Goal: Task Accomplishment & Management: Manage account settings

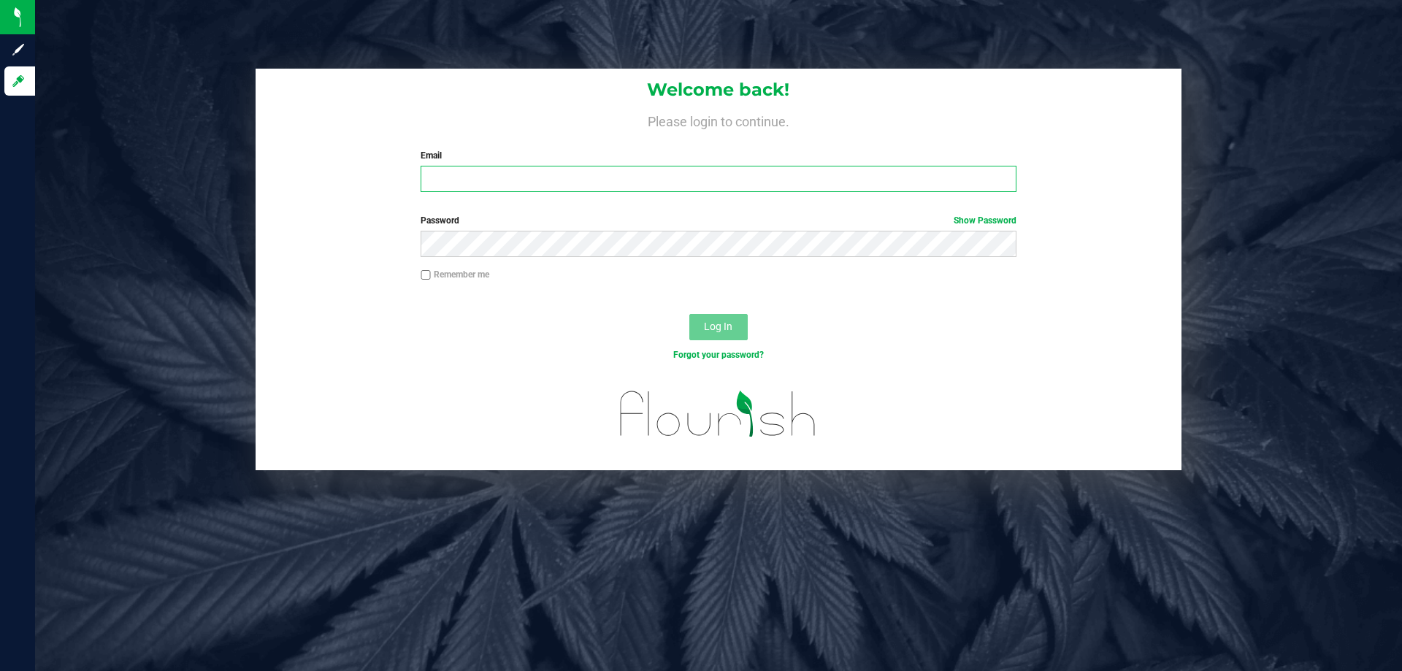
click at [535, 183] on input "Email" at bounding box center [718, 179] width 595 height 26
type input "[EMAIL_ADDRESS][DOMAIN_NAME]"
click at [689, 314] on button "Log In" at bounding box center [718, 327] width 58 height 26
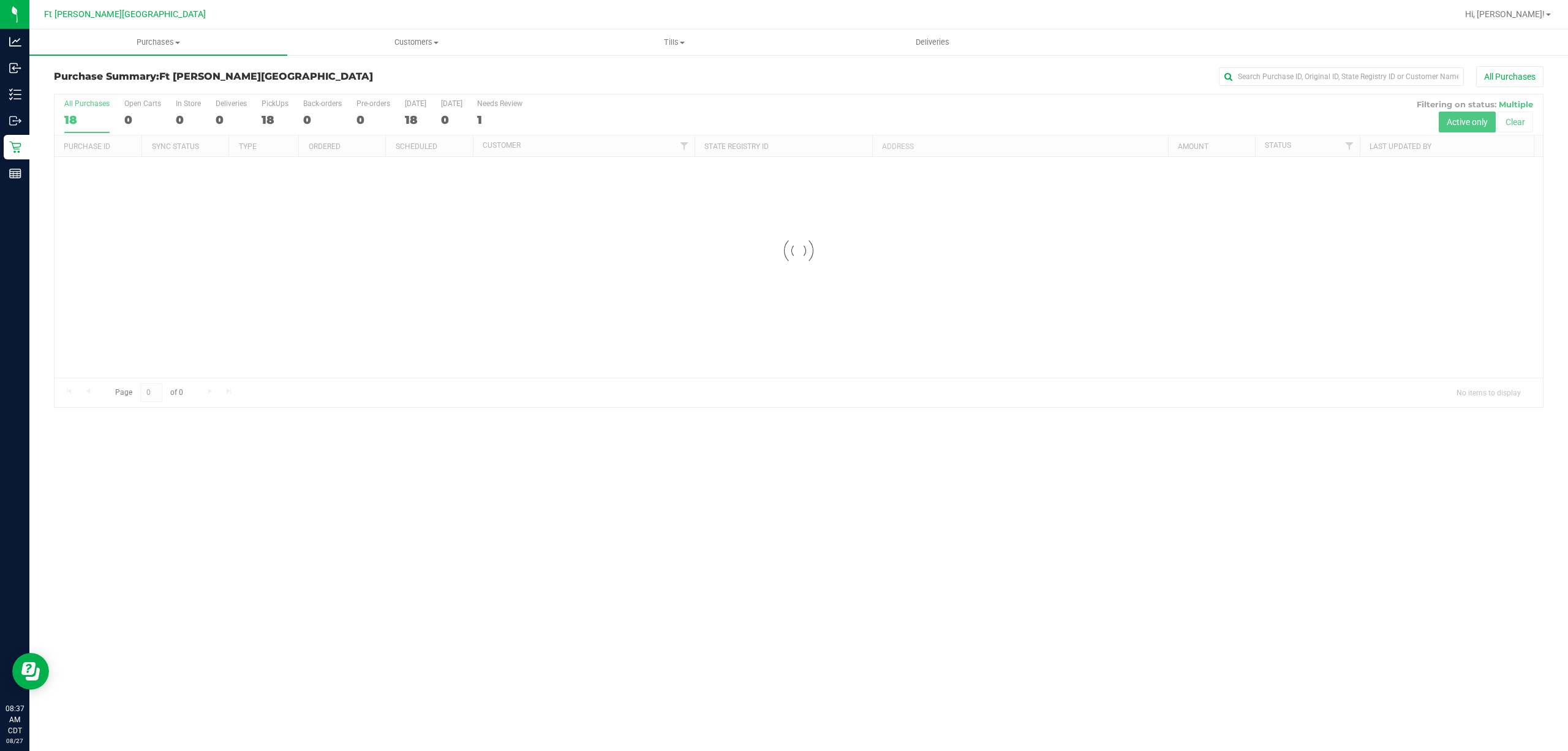
drag, startPoint x: 0, startPoint y: 0, endPoint x: 458, endPoint y: 17, distance: 458.3
click at [591, 106] on div at bounding box center [799, 250] width 1489 height 312
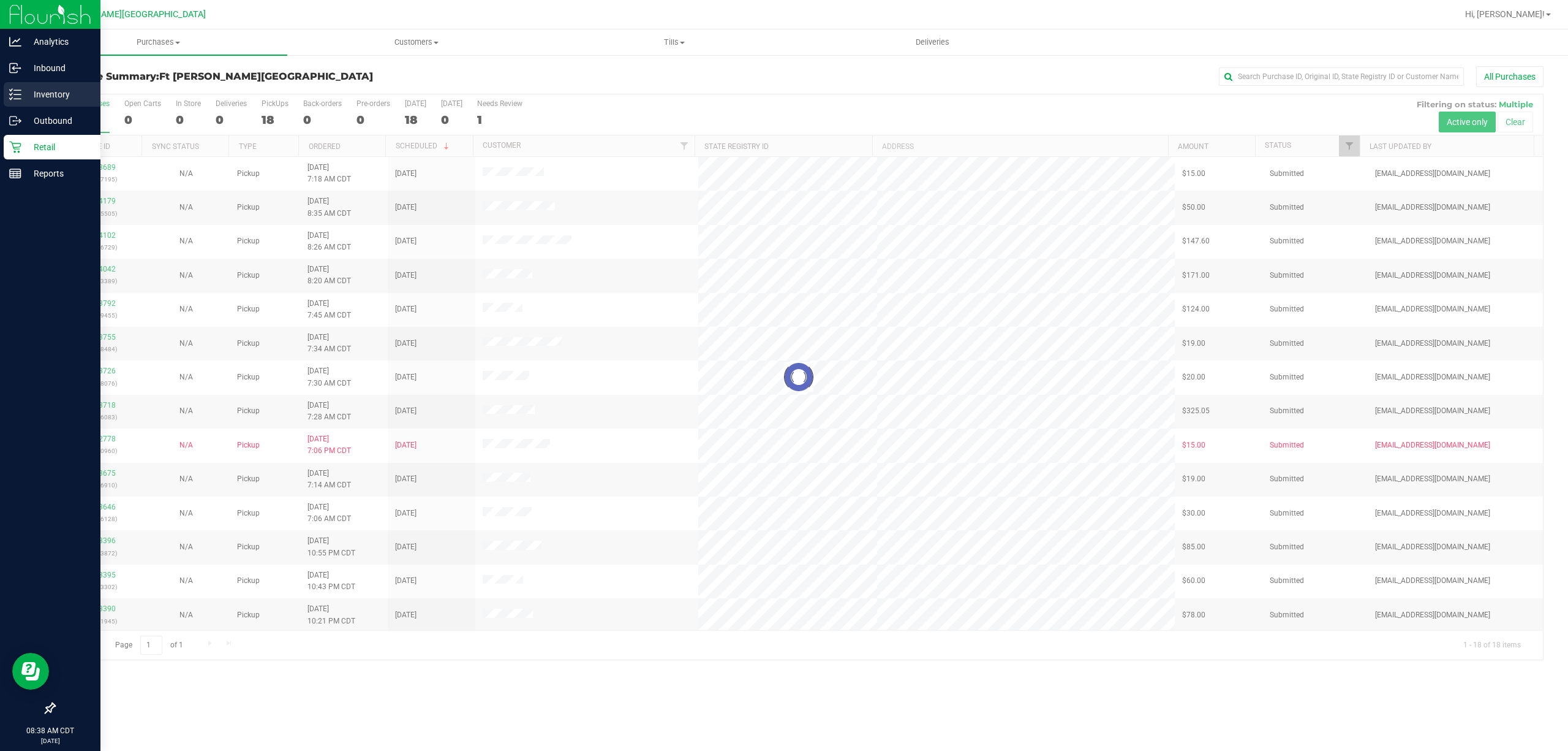
click at [16, 93] on icon at bounding box center [15, 94] width 13 height 13
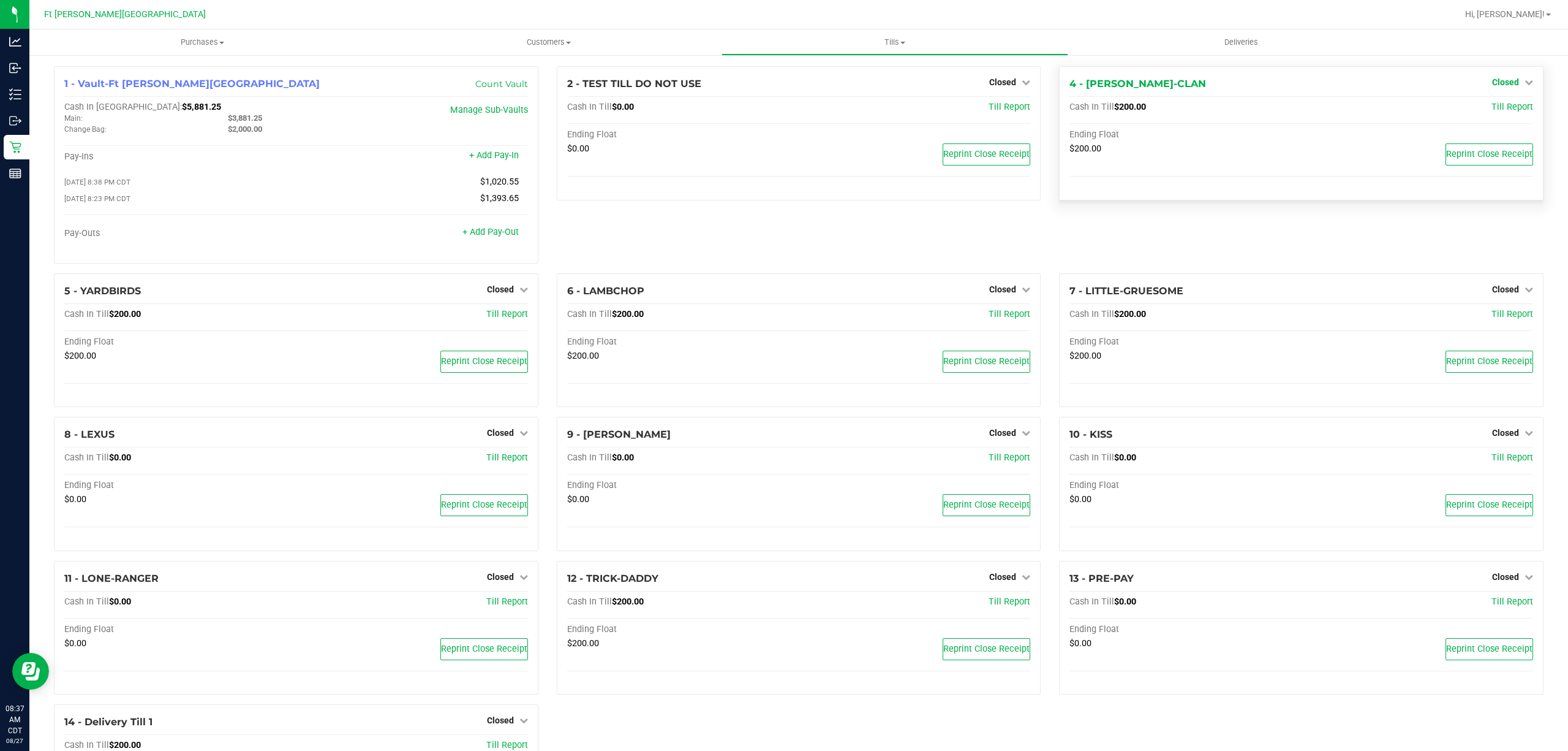
click at [1501, 77] on span "Closed" at bounding box center [1506, 82] width 27 height 10
click at [1498, 106] on link "Open Till" at bounding box center [1505, 108] width 33 height 10
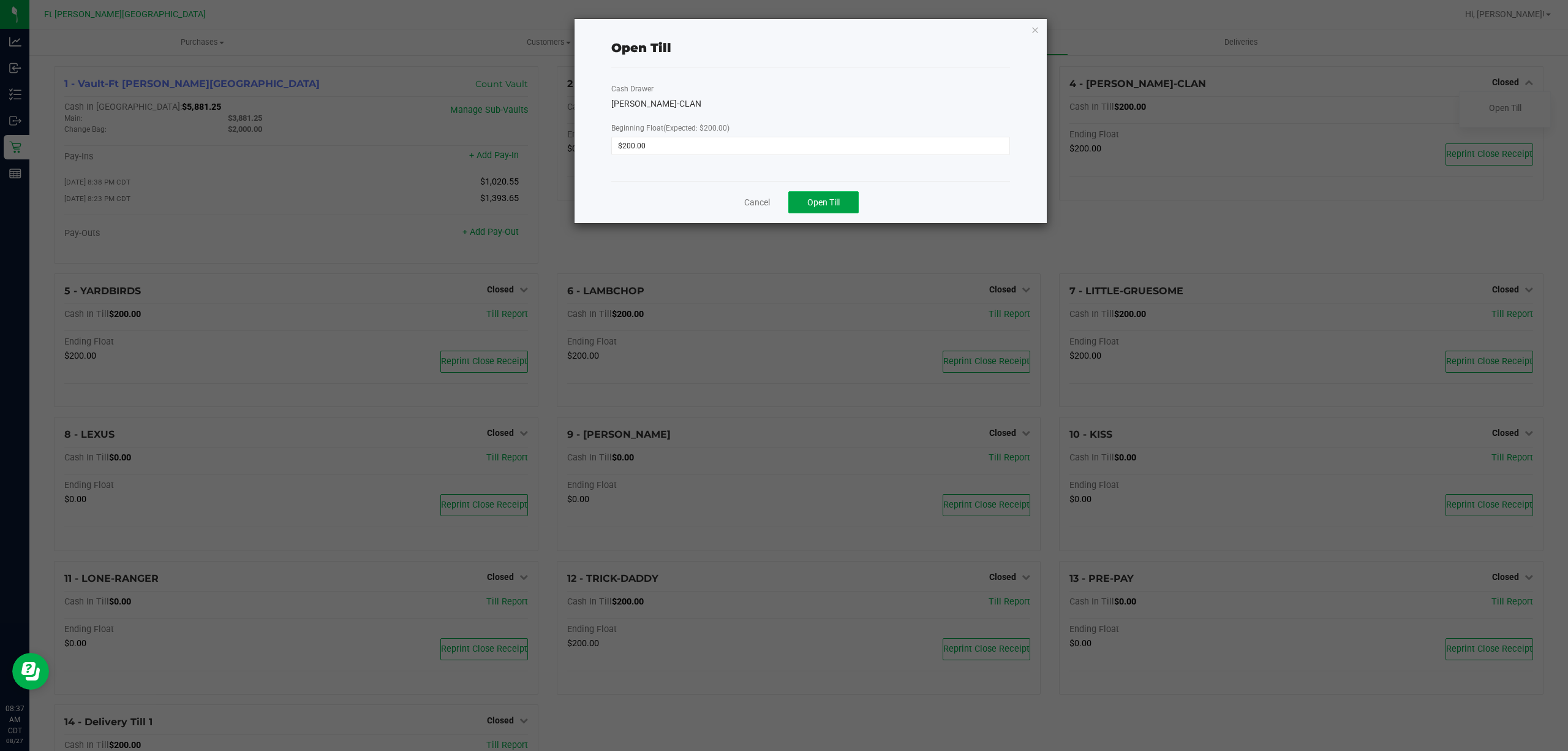
click at [827, 199] on span "Open Till" at bounding box center [823, 202] width 33 height 10
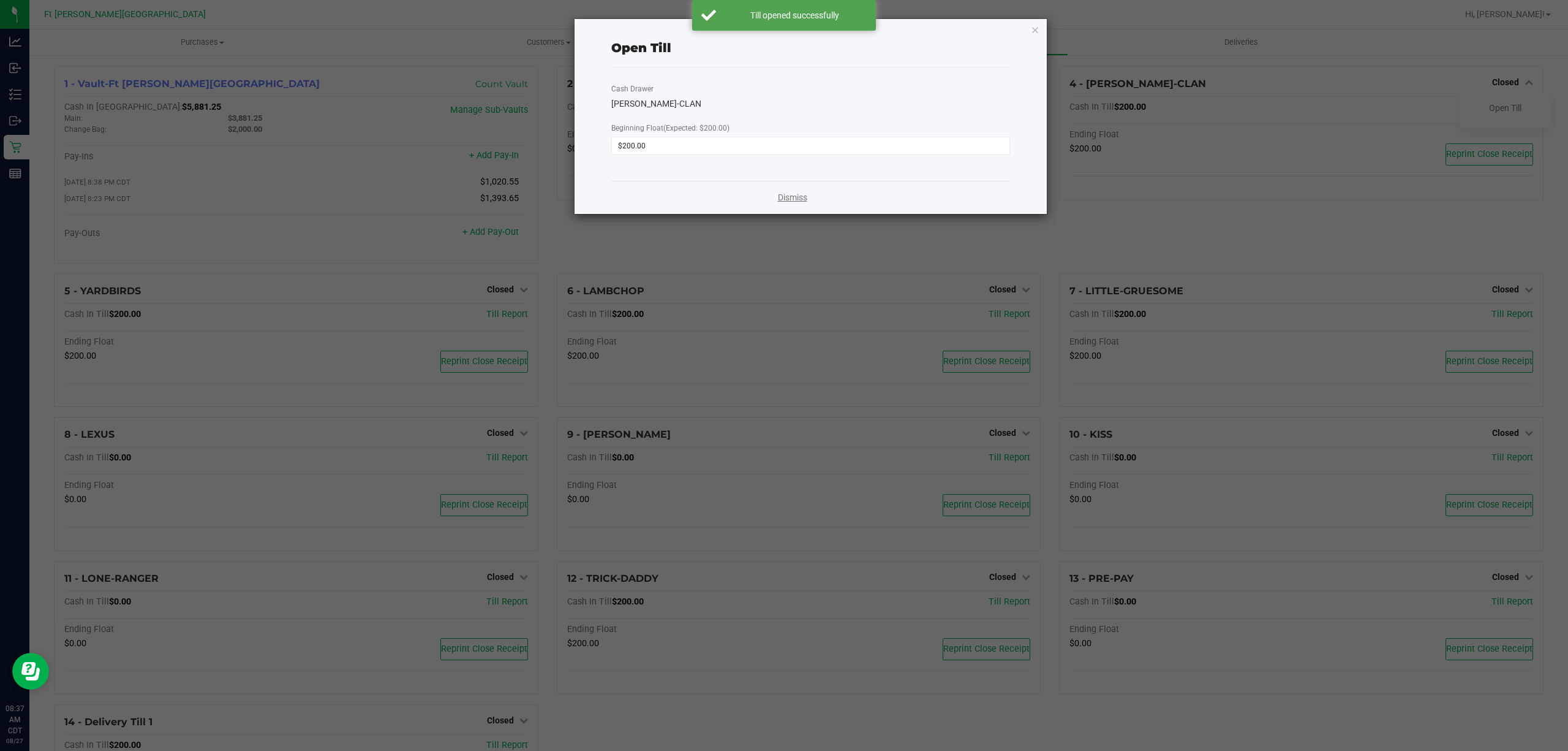
click at [784, 196] on link "Dismiss" at bounding box center [792, 197] width 29 height 13
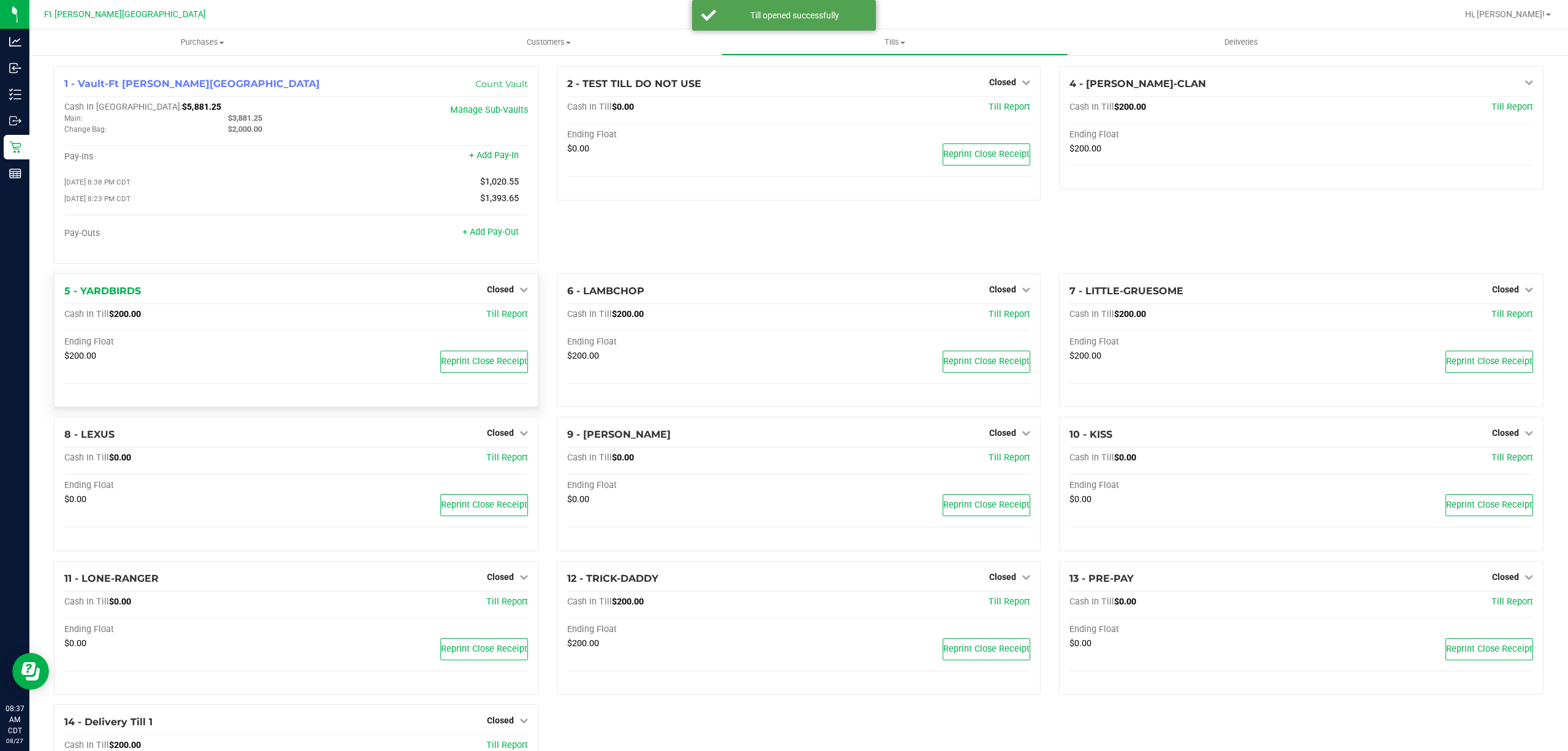
click at [498, 285] on div "Closed" at bounding box center [508, 289] width 41 height 15
click at [503, 292] on span "Closed" at bounding box center [501, 289] width 27 height 10
click at [510, 316] on link "Open Till" at bounding box center [500, 315] width 33 height 10
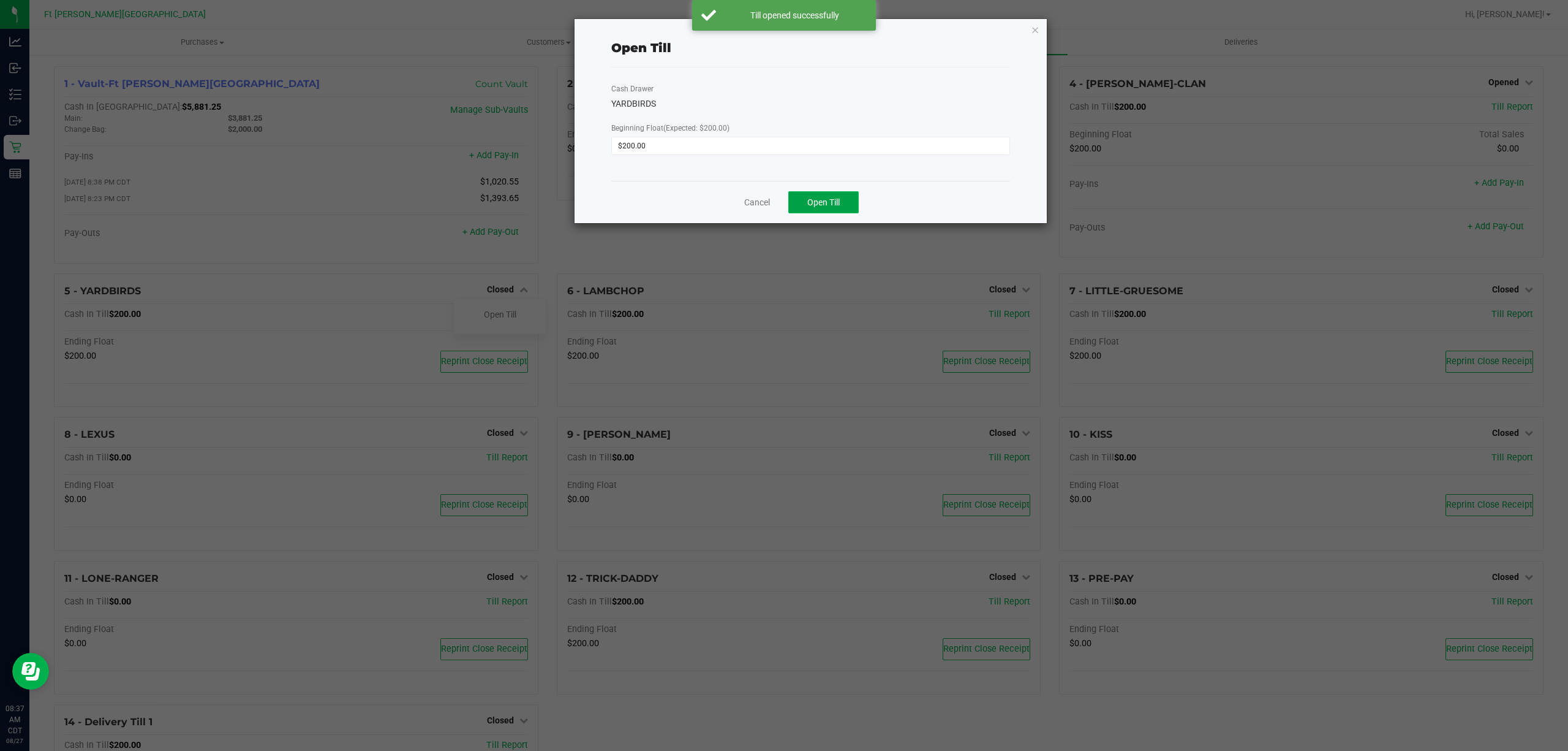
click at [823, 201] on span "Open Till" at bounding box center [823, 202] width 33 height 10
click at [794, 197] on link "Dismiss" at bounding box center [792, 197] width 29 height 13
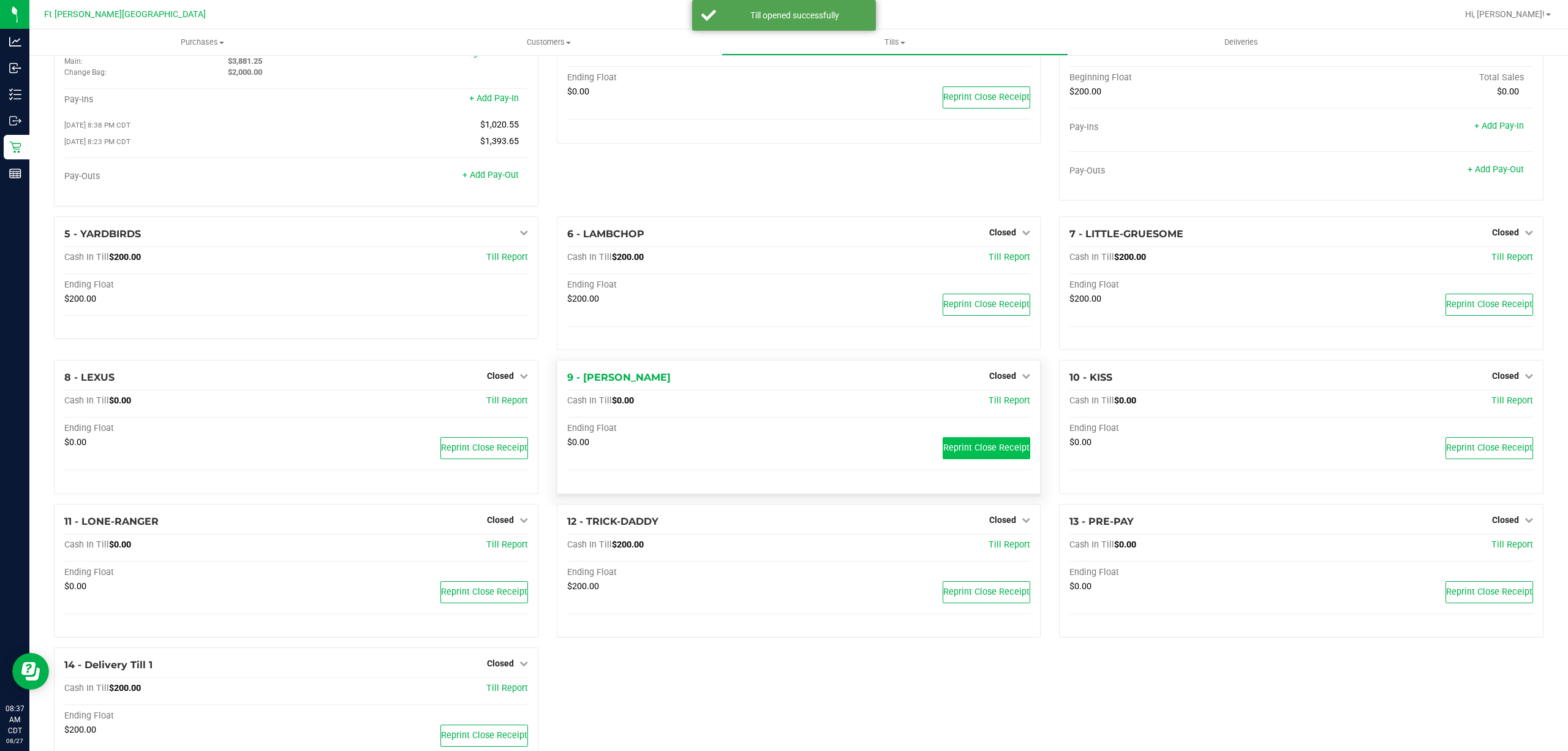
scroll to position [116, 0]
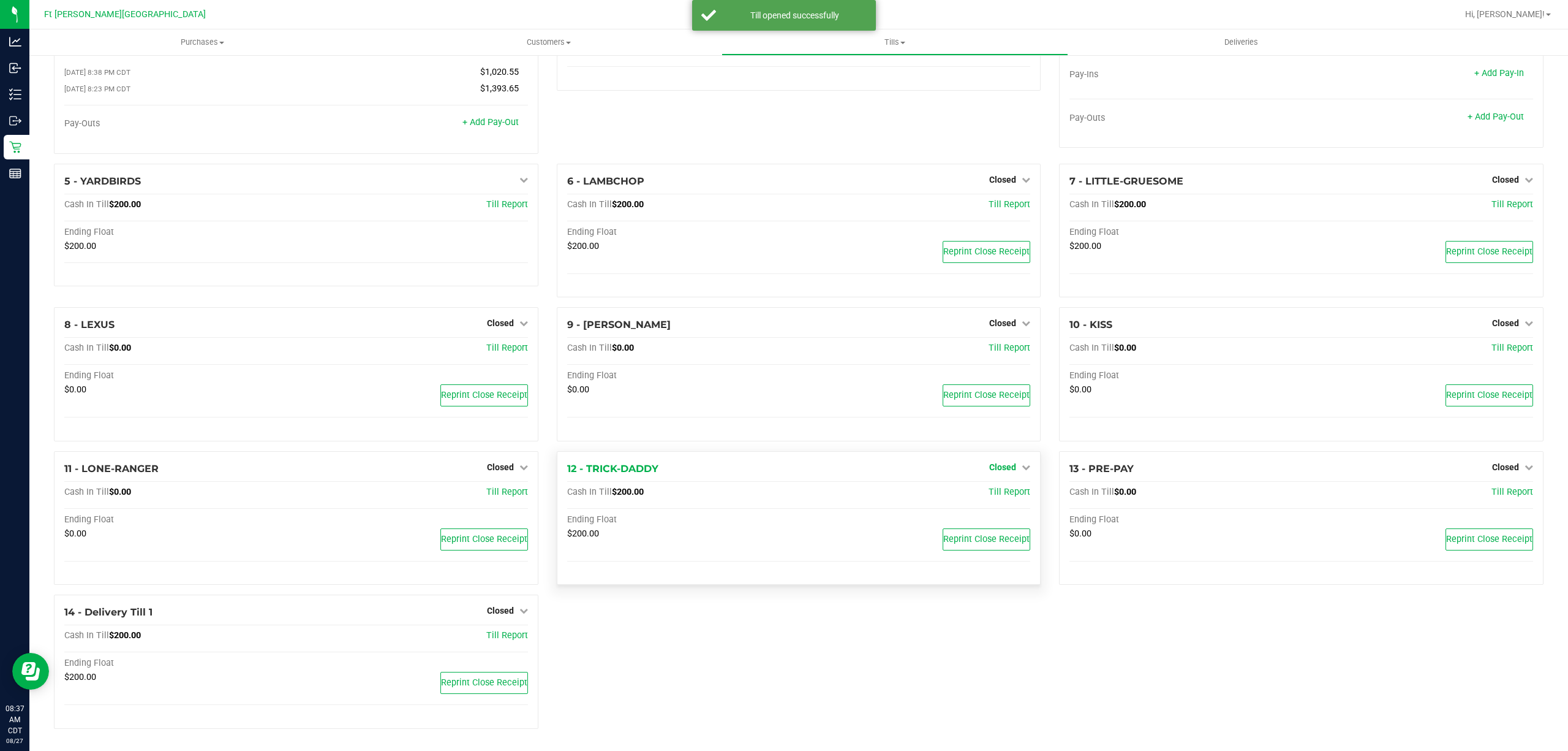
click at [998, 462] on span "Closed" at bounding box center [1003, 467] width 27 height 10
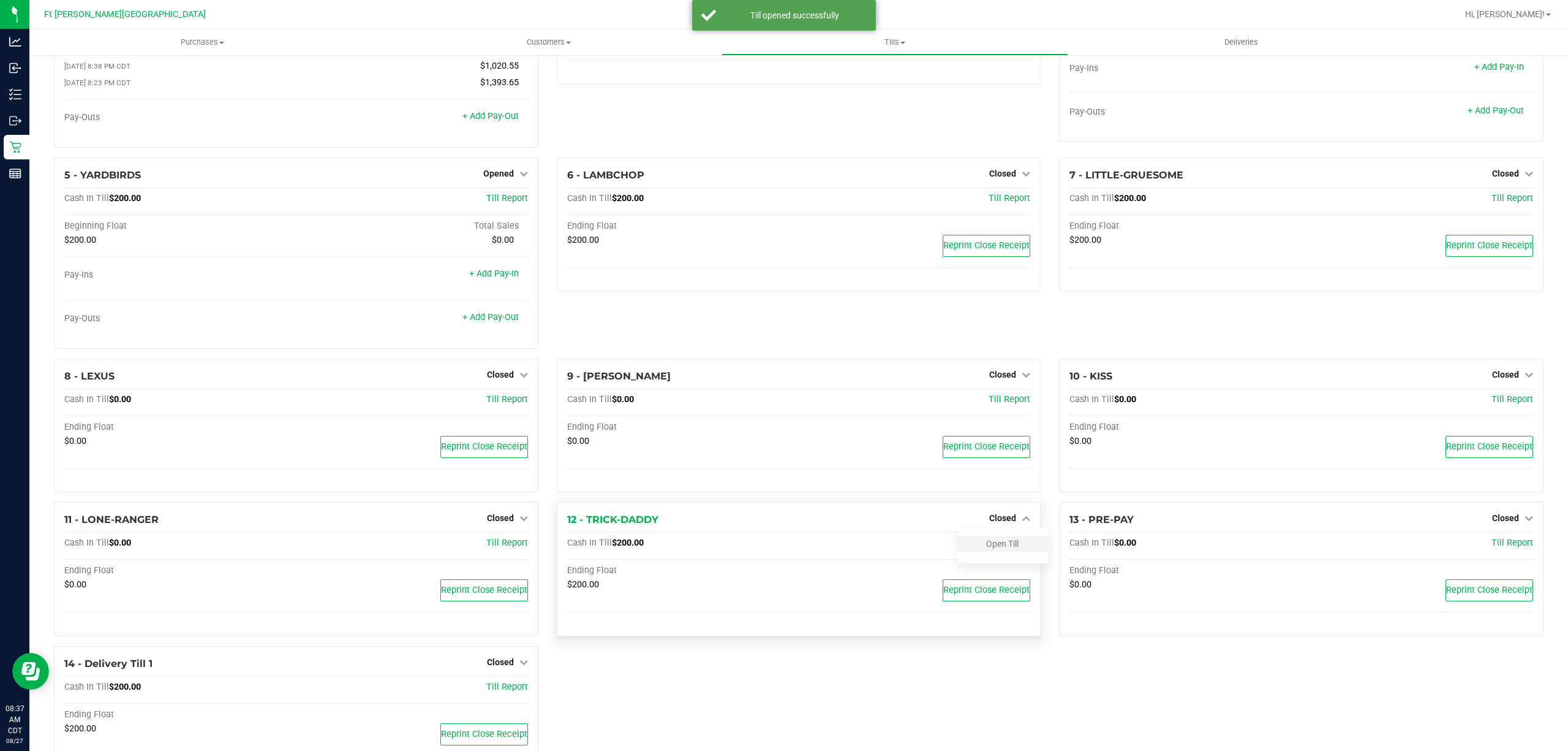
click at [998, 540] on div "Open Till" at bounding box center [1003, 544] width 91 height 15
click at [998, 545] on link "Open Till" at bounding box center [1003, 544] width 33 height 10
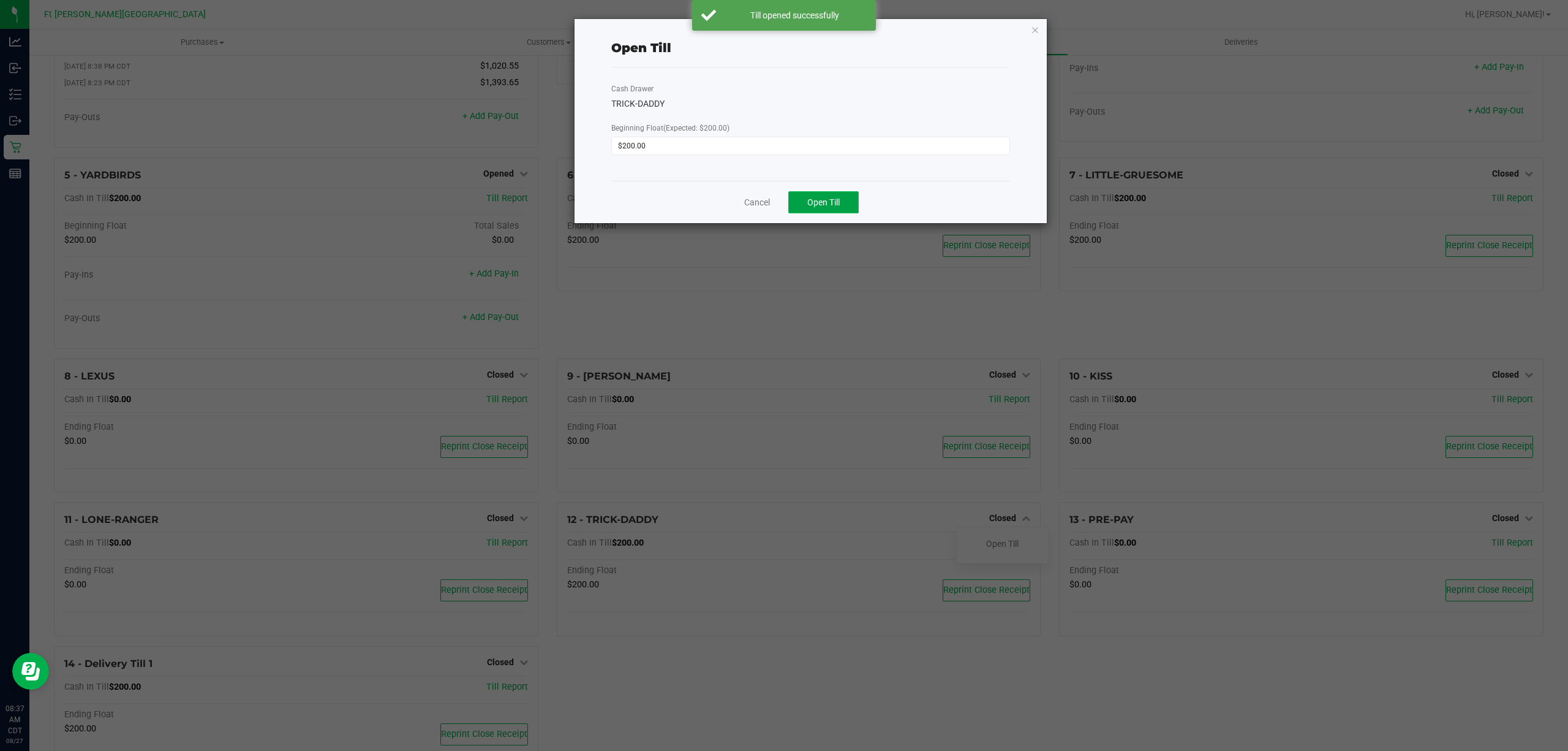
click at [816, 197] on span "Open Till" at bounding box center [823, 202] width 33 height 10
drag, startPoint x: 789, startPoint y: 196, endPoint x: 1073, endPoint y: 290, distance: 299.2
click at [789, 197] on link "Dismiss" at bounding box center [792, 197] width 29 height 13
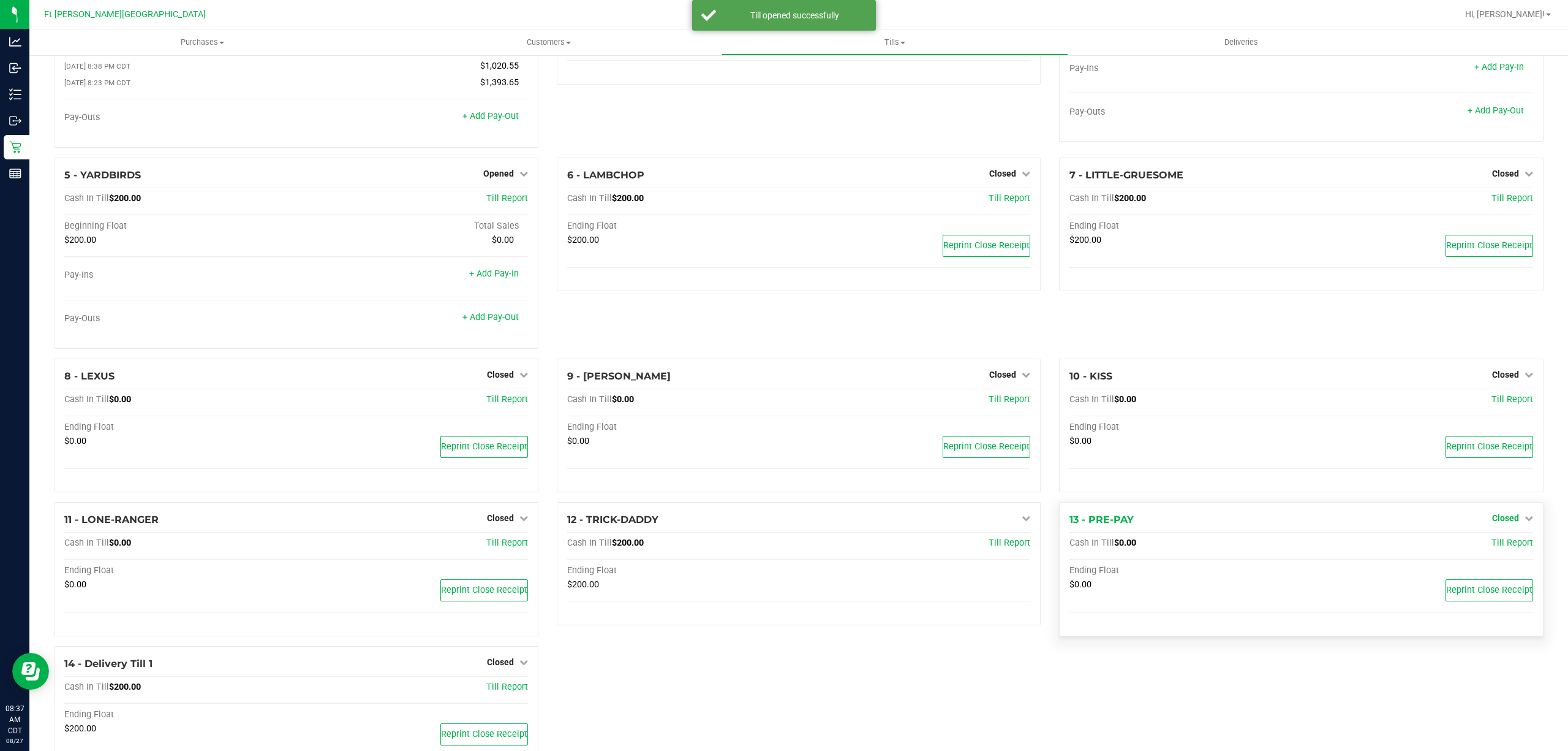
click at [1503, 523] on span "Closed" at bounding box center [1506, 518] width 27 height 10
click at [1495, 545] on link "Open Till" at bounding box center [1505, 544] width 33 height 10
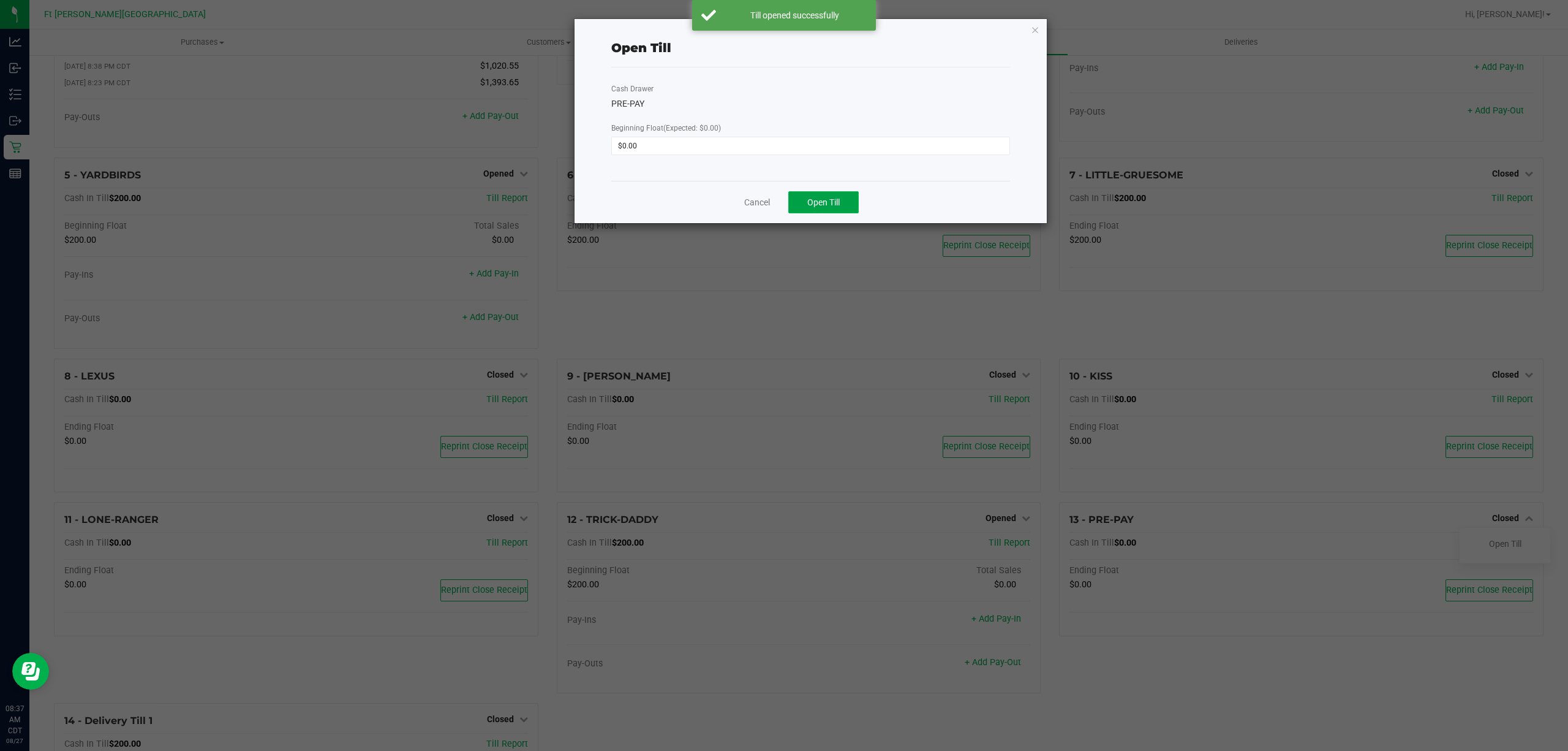
click at [846, 200] on button "Open Till" at bounding box center [824, 202] width 70 height 22
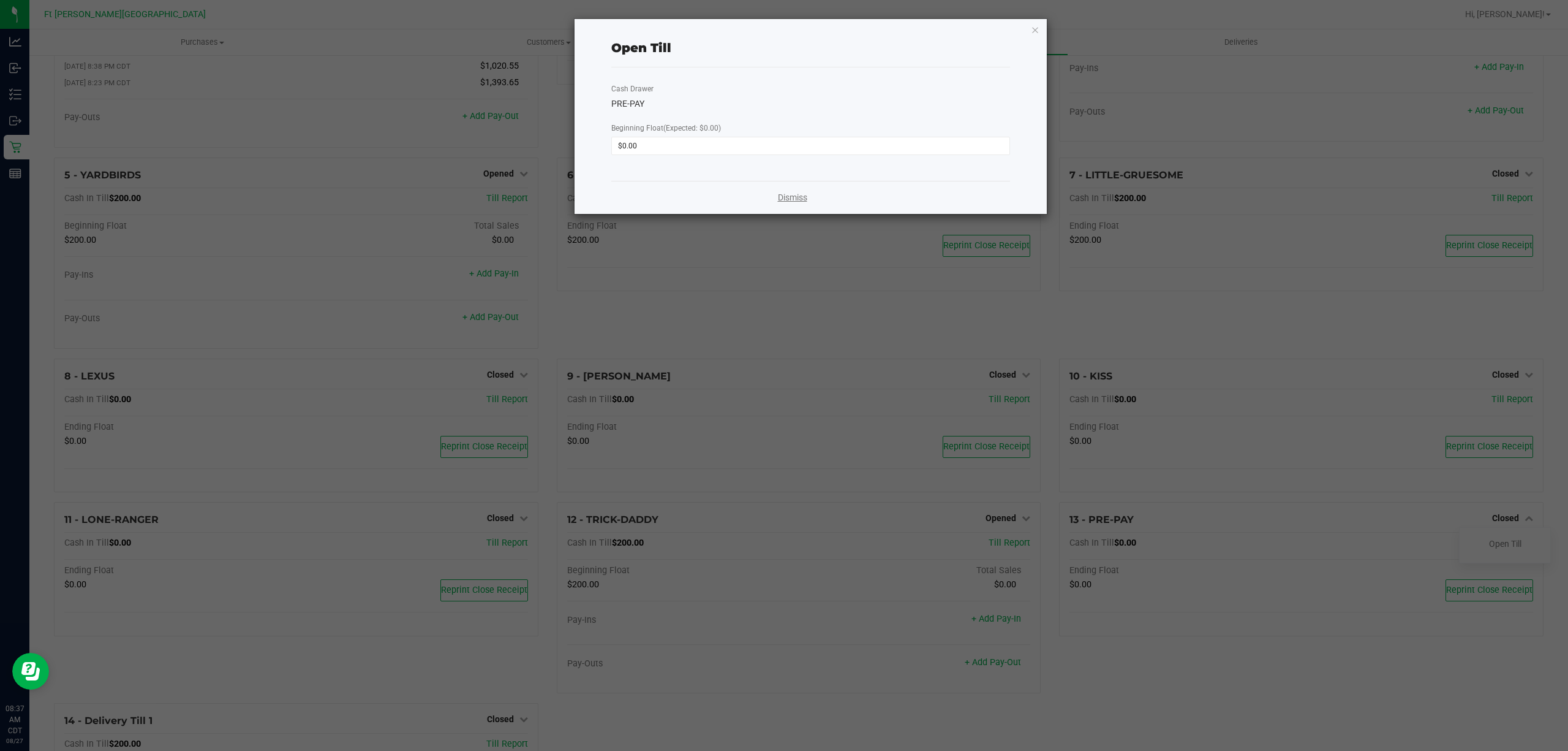
click at [796, 194] on link "Dismiss" at bounding box center [792, 197] width 29 height 13
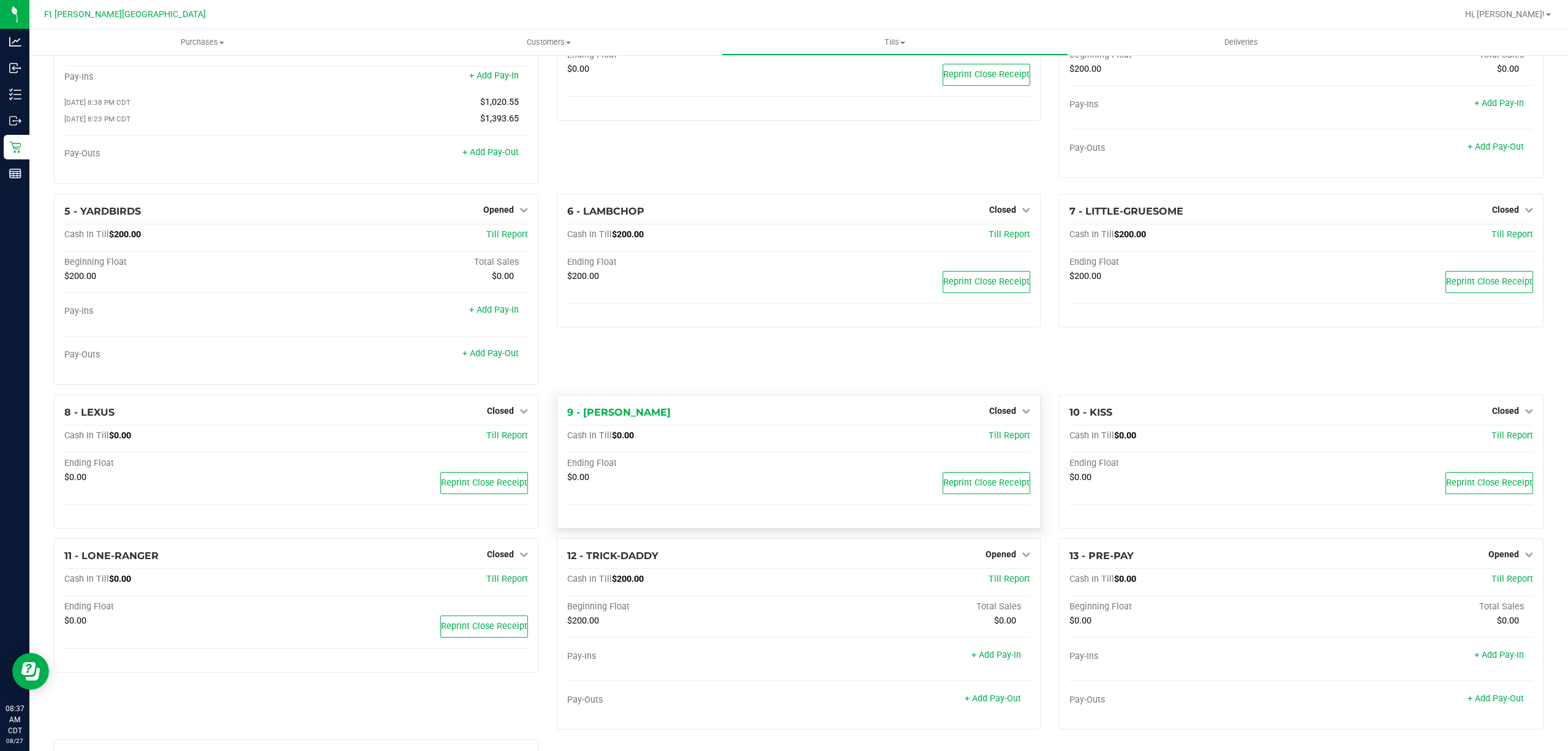
scroll to position [0, 0]
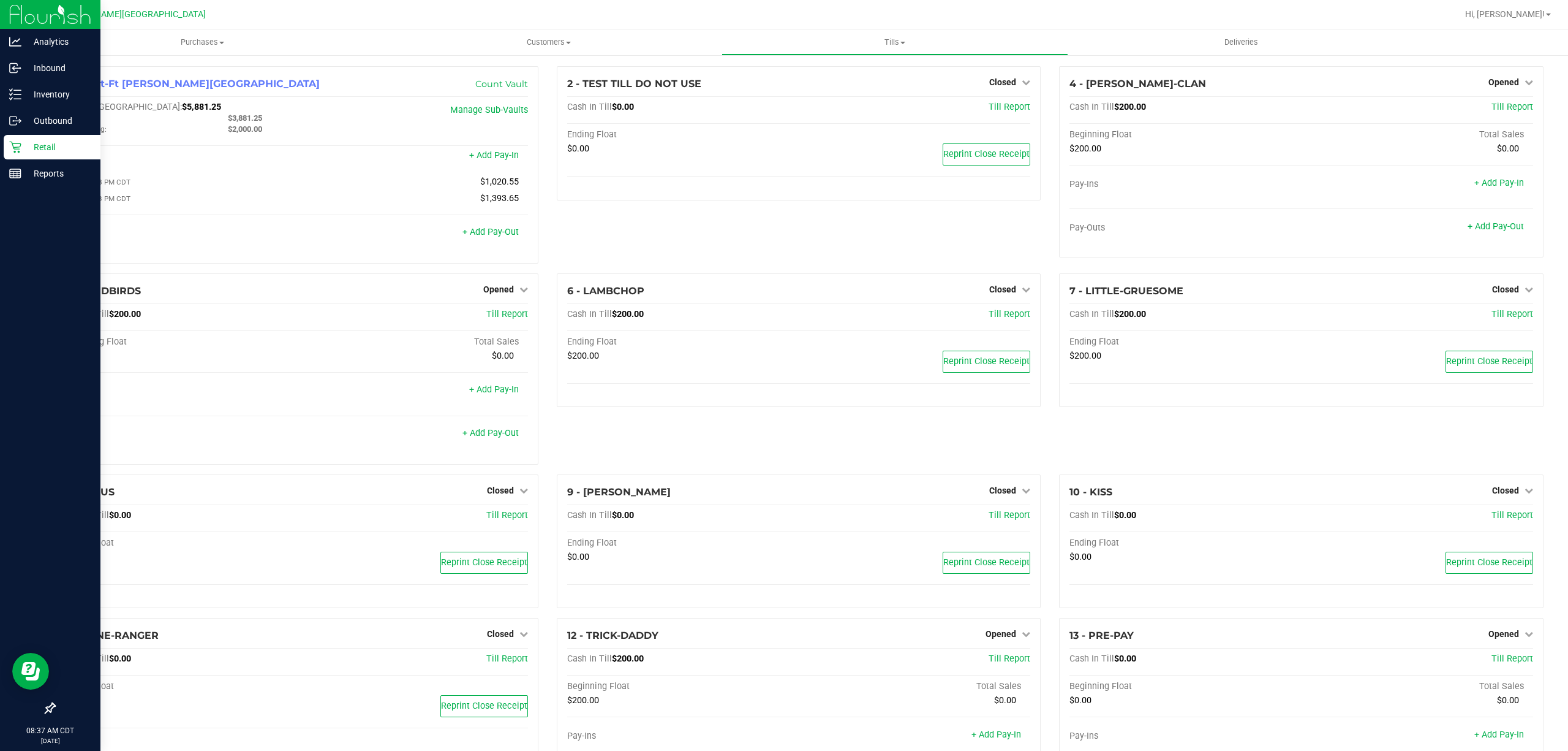
click at [58, 143] on p "Retail" at bounding box center [59, 147] width 74 height 15
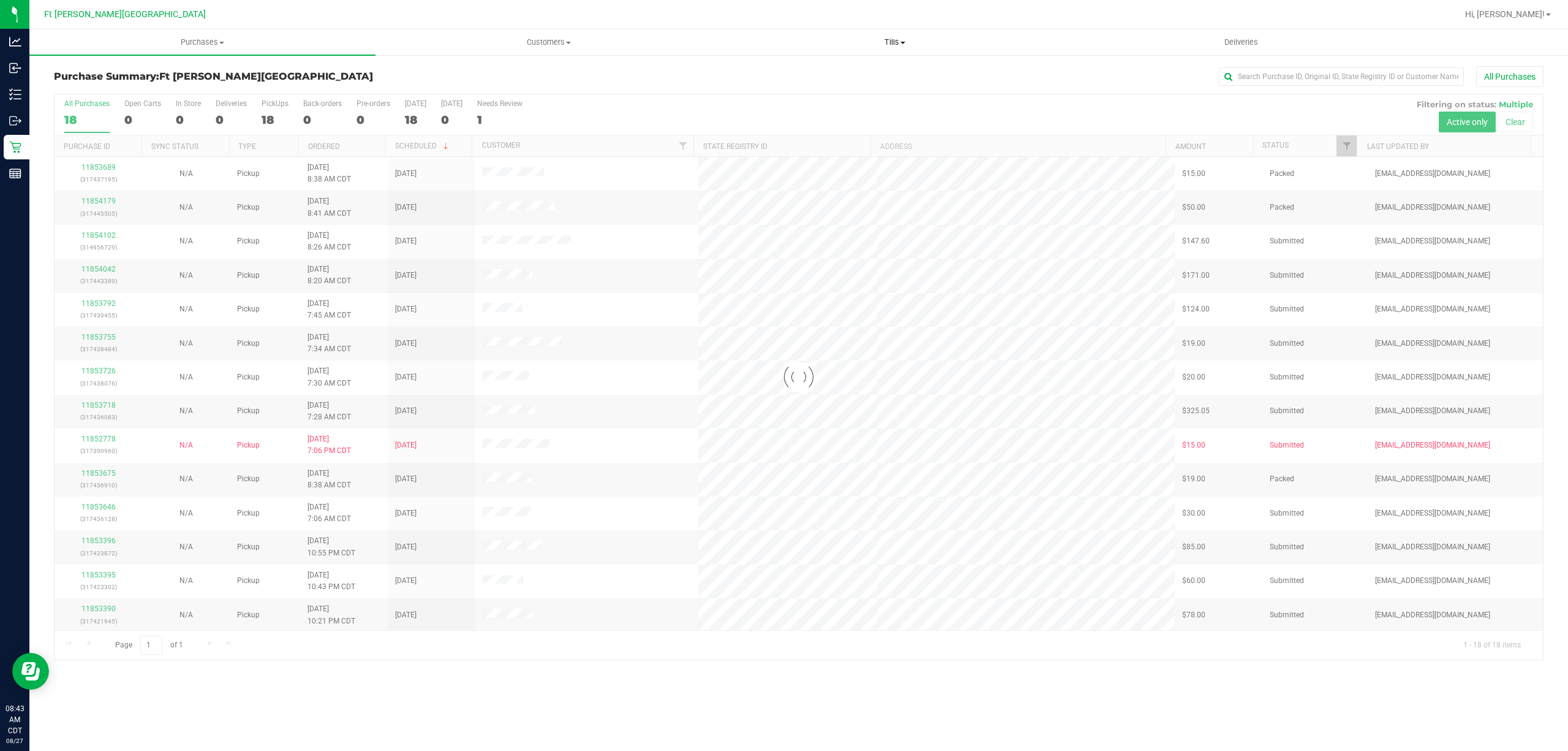
drag, startPoint x: 925, startPoint y: 59, endPoint x: 914, endPoint y: 53, distance: 12.5
click at [922, 58] on div "Purchase Summary: Ft Walton Beach WC All Purchases Loading... All Purchases 18 …" at bounding box center [799, 362] width 1539 height 618
click at [895, 46] on span "Tills" at bounding box center [894, 42] width 345 height 11
click at [815, 74] on li "Manage tills" at bounding box center [894, 75] width 346 height 15
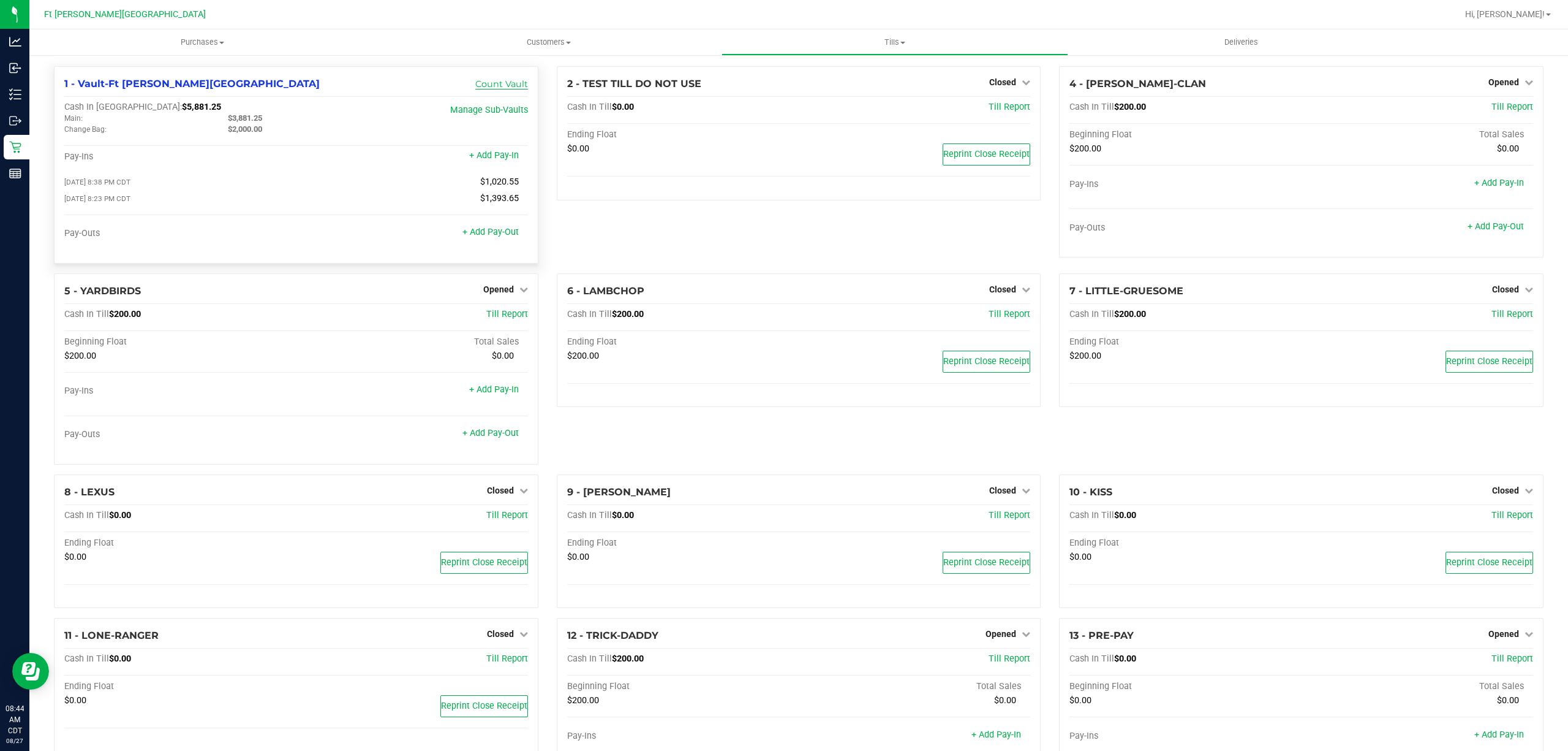
click at [511, 88] on link "Count Vault" at bounding box center [502, 83] width 53 height 11
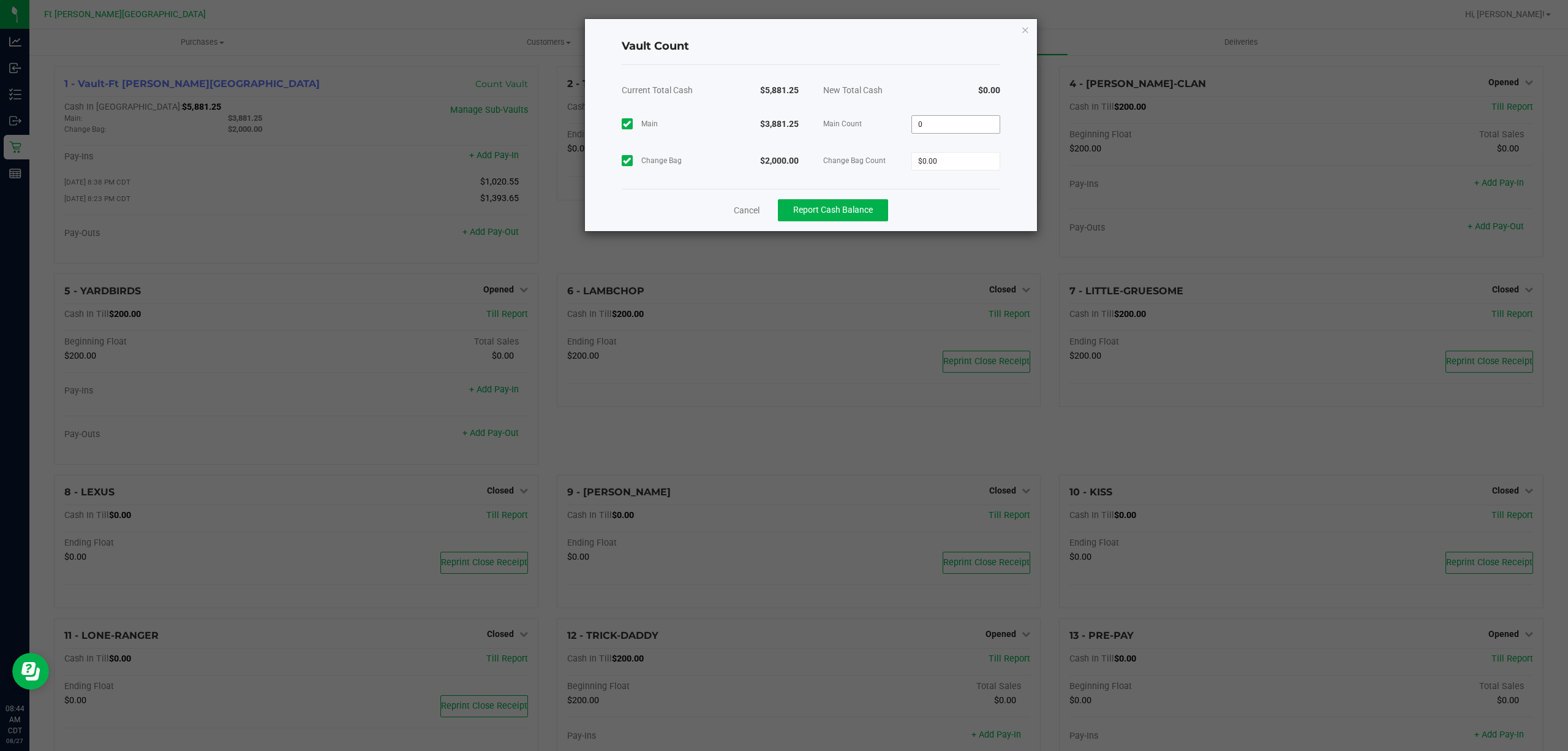
click at [960, 123] on input "0" at bounding box center [956, 124] width 87 height 17
type input "$3,881.25"
type input "$2,000.00"
click at [871, 64] on div "Vault Count" at bounding box center [810, 46] width 378 height 36
click at [826, 201] on button "Report Cash Balance" at bounding box center [832, 210] width 110 height 22
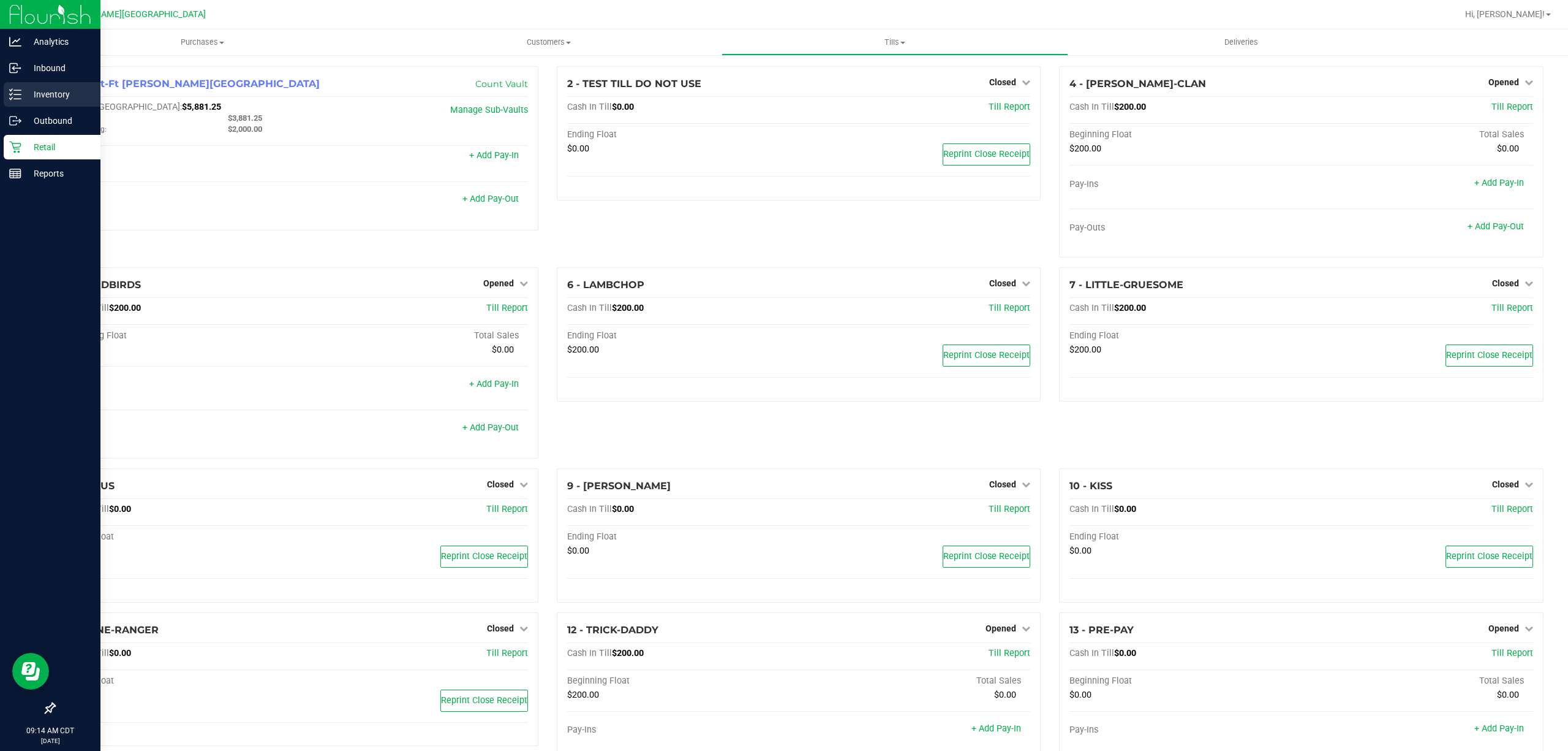
click at [20, 88] on icon at bounding box center [15, 94] width 13 height 13
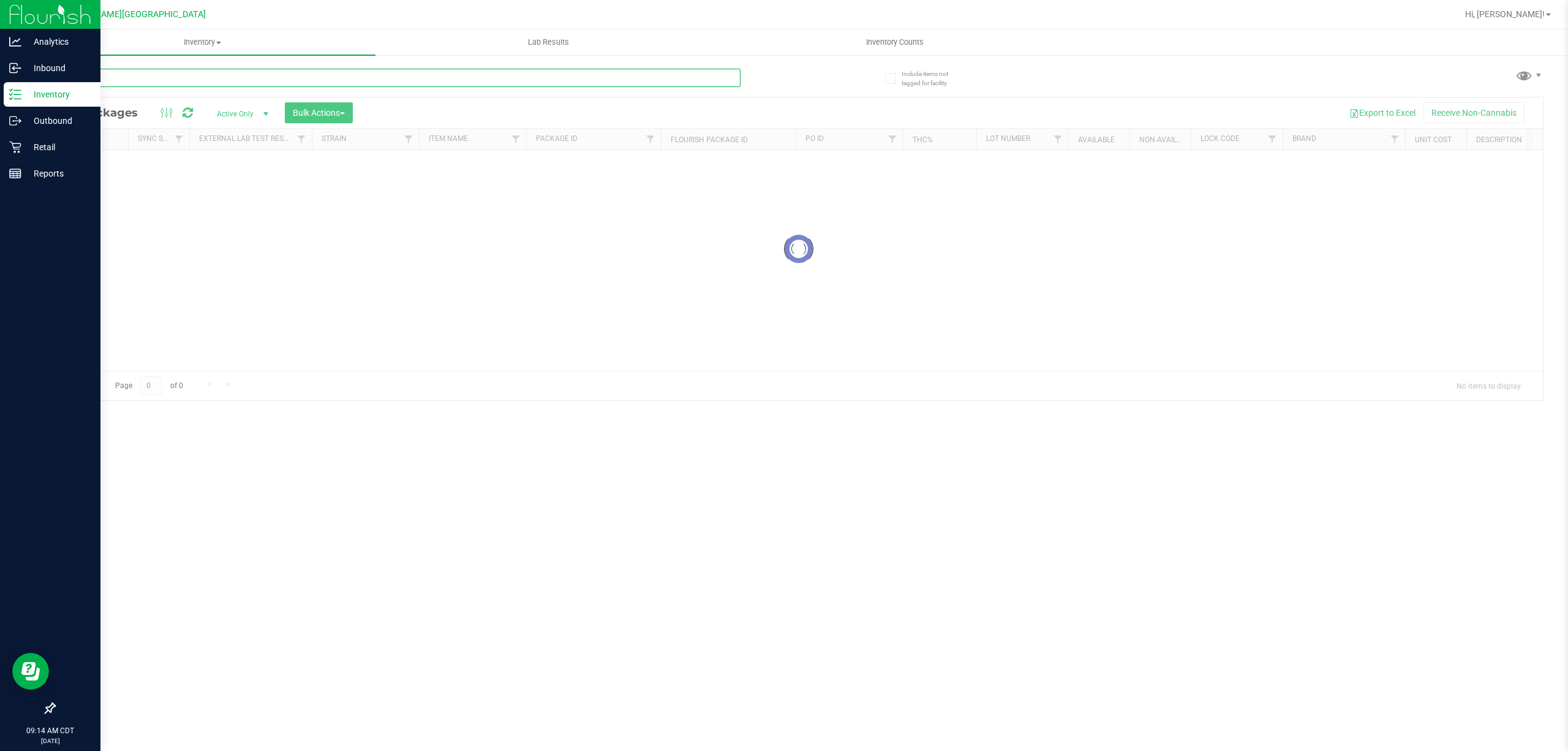
click at [315, 82] on input "text" at bounding box center [397, 78] width 687 height 18
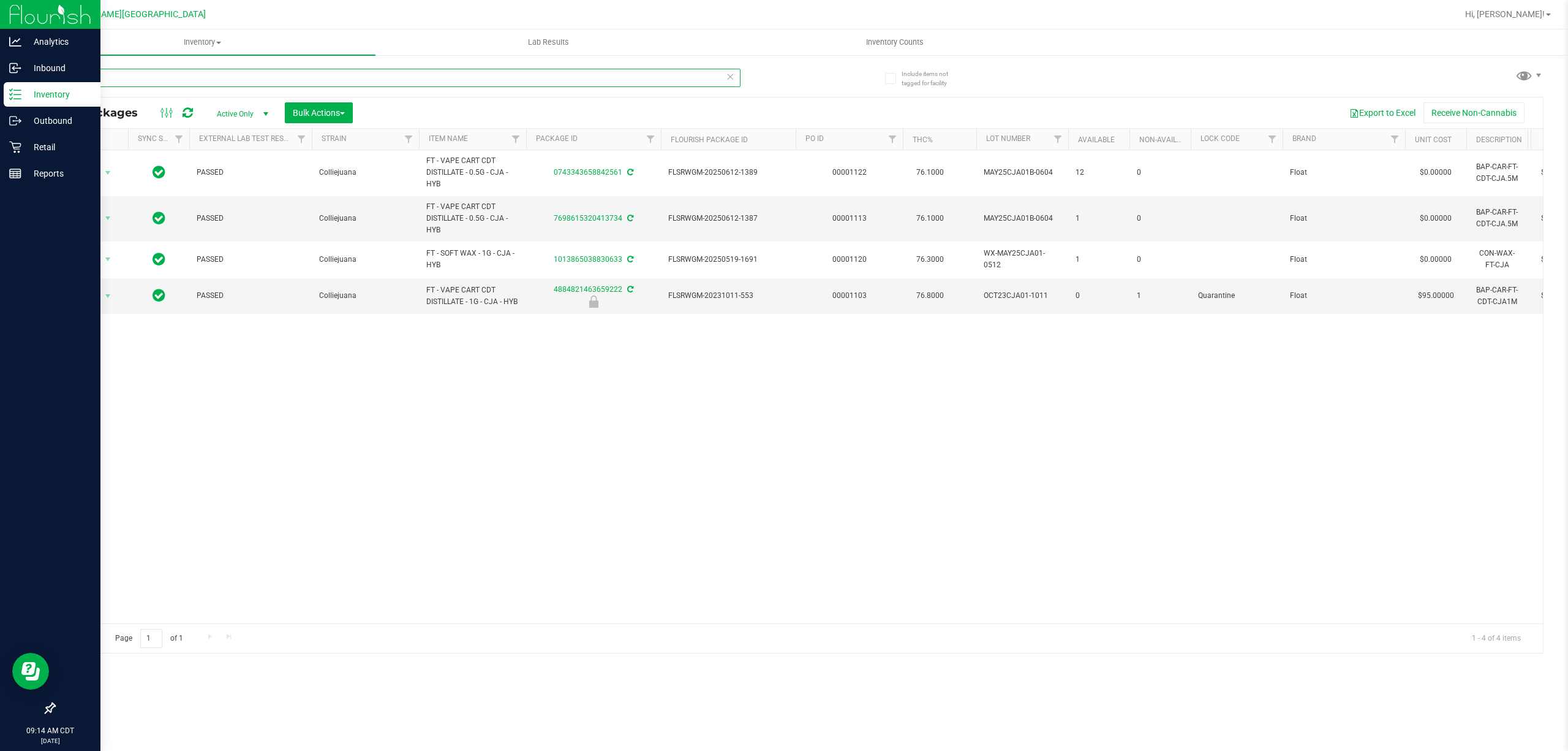
click at [372, 79] on input "cja" at bounding box center [397, 78] width 687 height 18
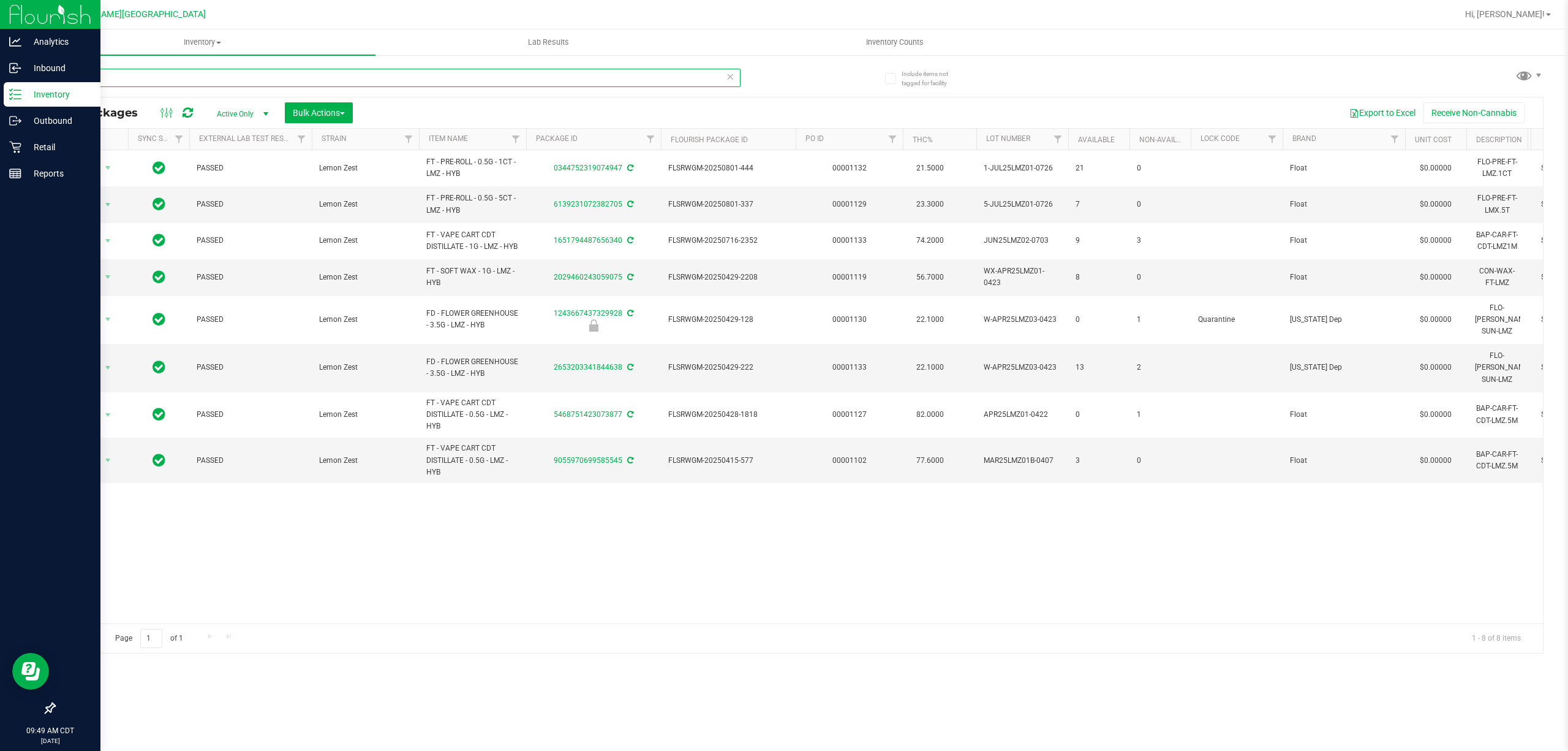
click at [169, 77] on input "lmz" at bounding box center [397, 78] width 687 height 18
click at [169, 76] on input "lmz" at bounding box center [397, 78] width 687 height 18
paste input "W-JUL25ARZ03-0723"
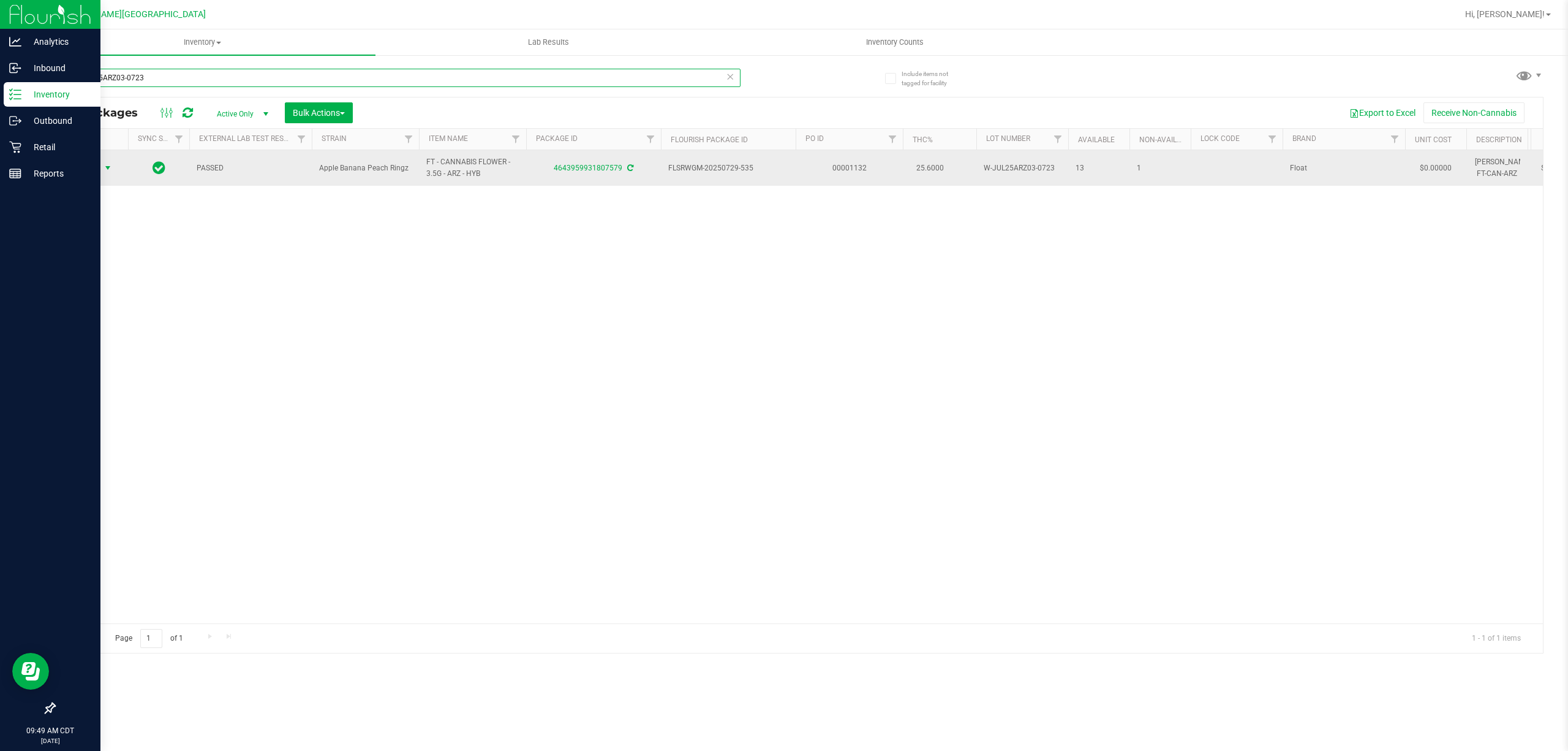
type input "W-JUL25ARZ03-0723"
click at [96, 169] on span "Action" at bounding box center [83, 168] width 33 height 17
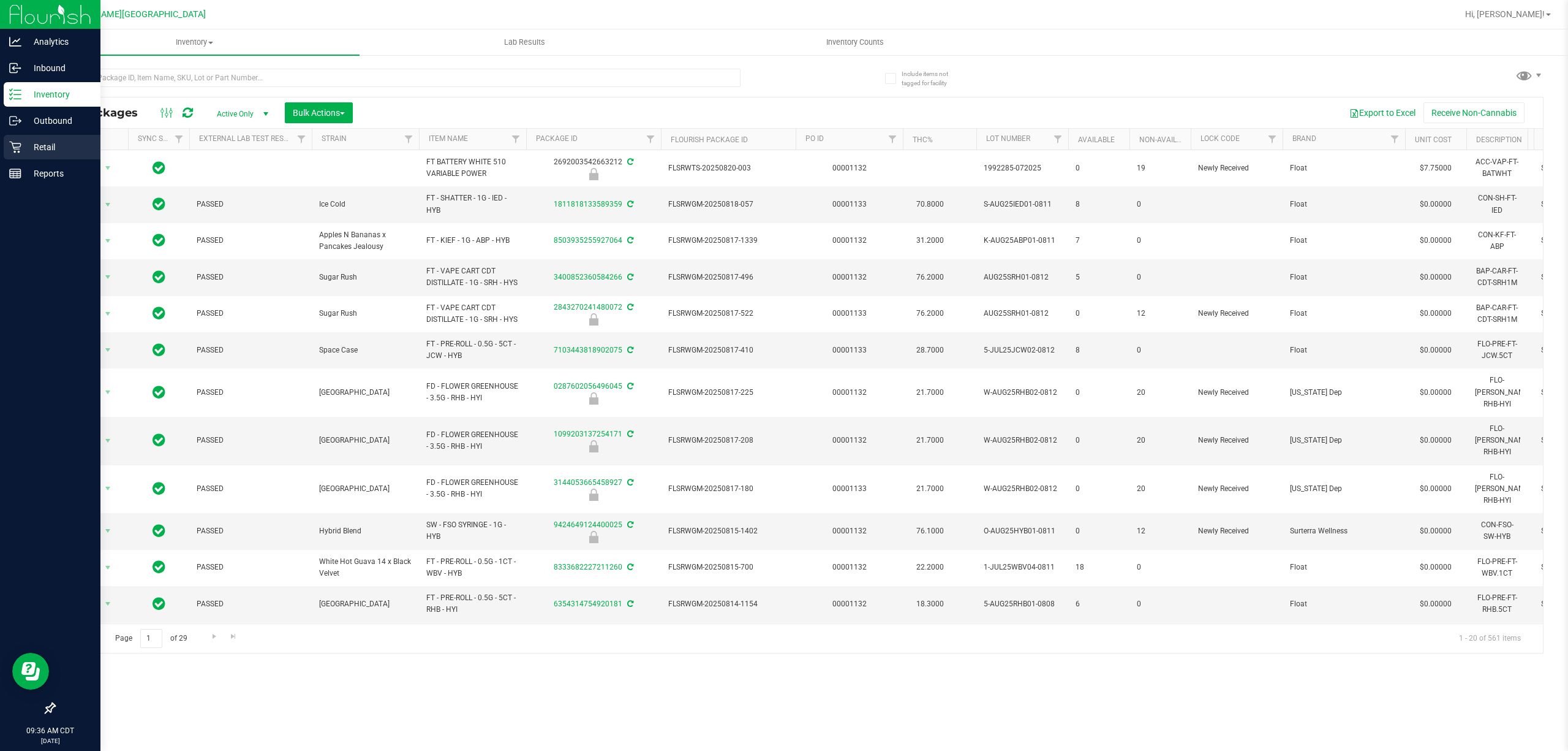
click at [0, 139] on link "Retail" at bounding box center [50, 148] width 101 height 26
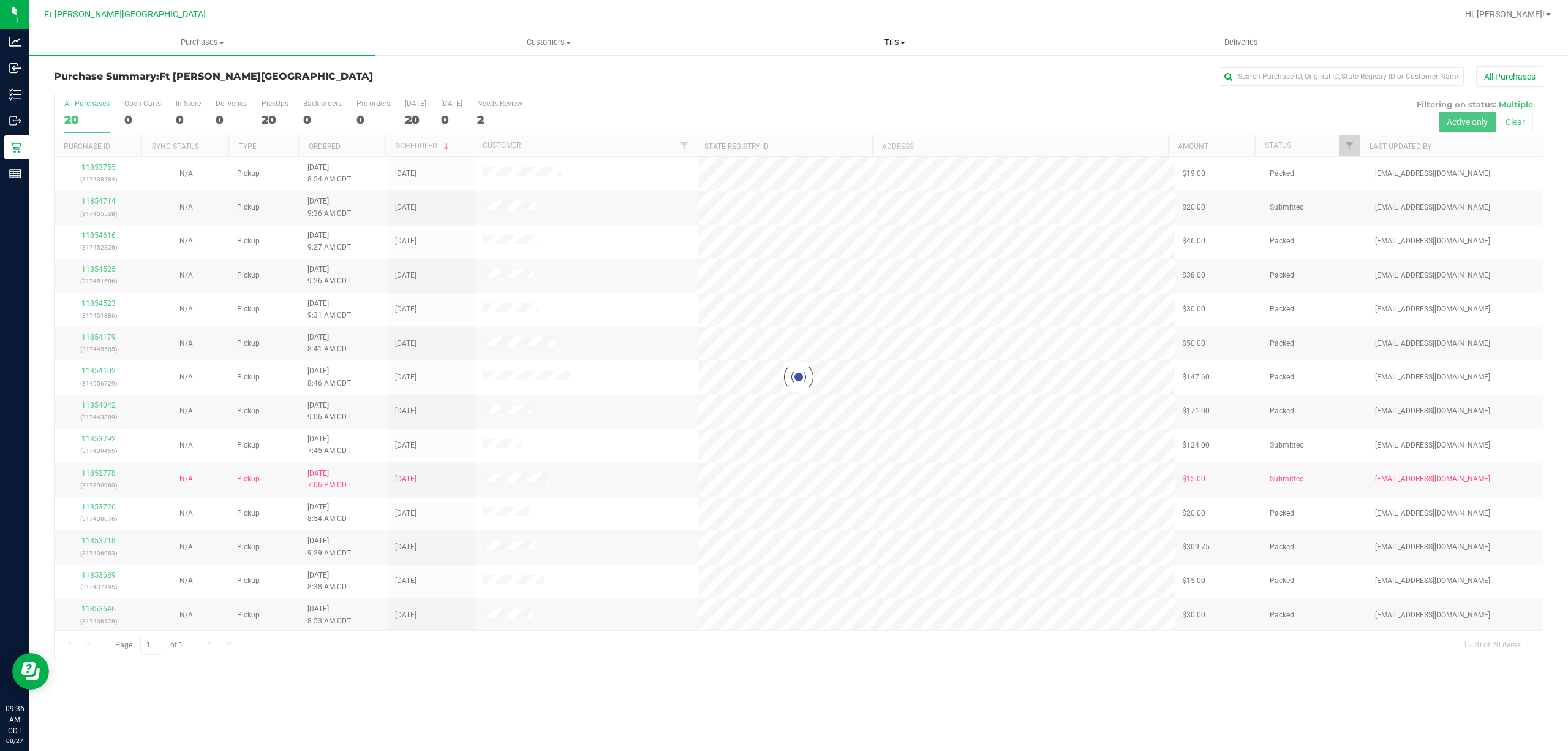
click at [888, 38] on span "Tills" at bounding box center [894, 42] width 345 height 11
click at [826, 67] on li "Manage tills" at bounding box center [894, 75] width 346 height 15
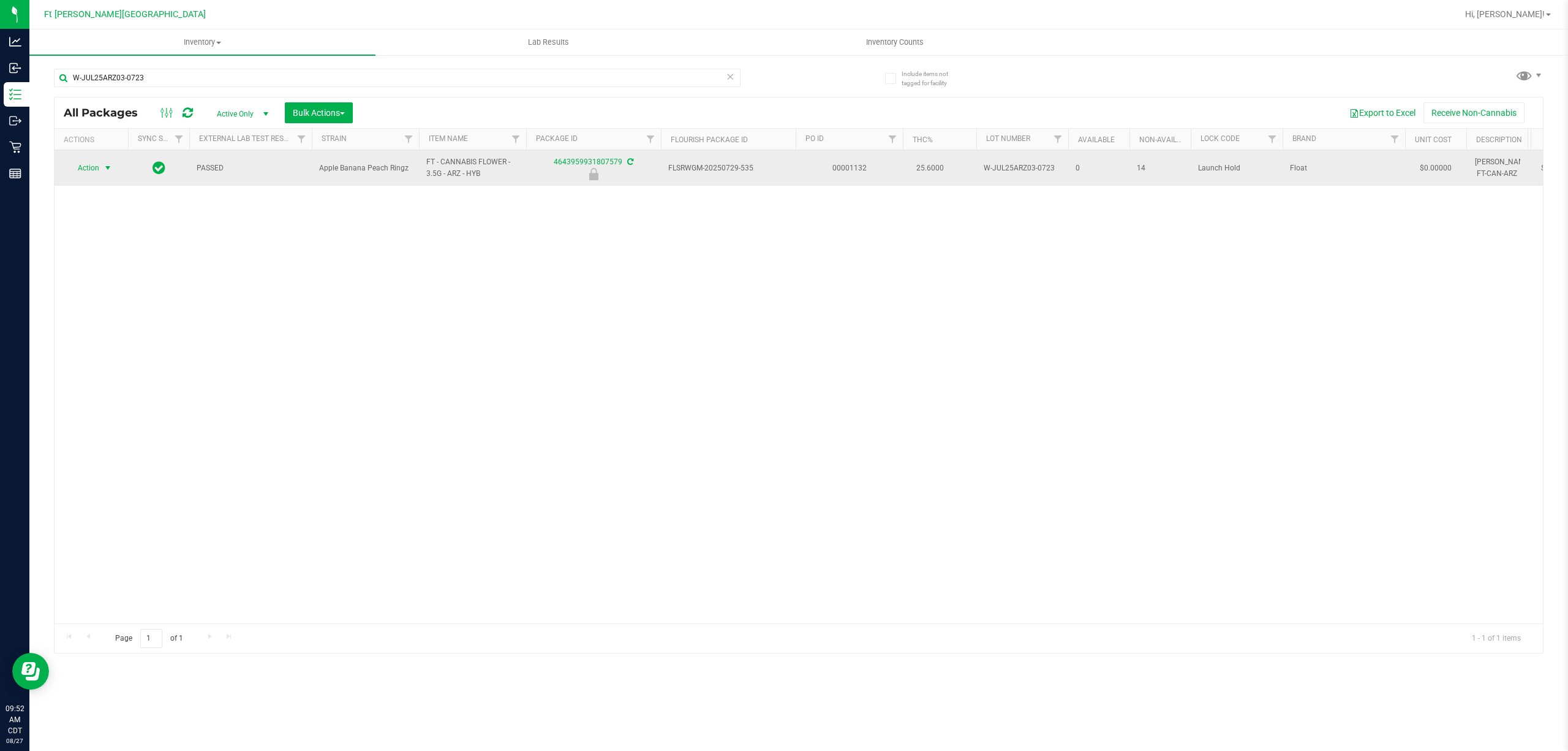
click at [108, 165] on span "select" at bounding box center [108, 168] width 10 height 10
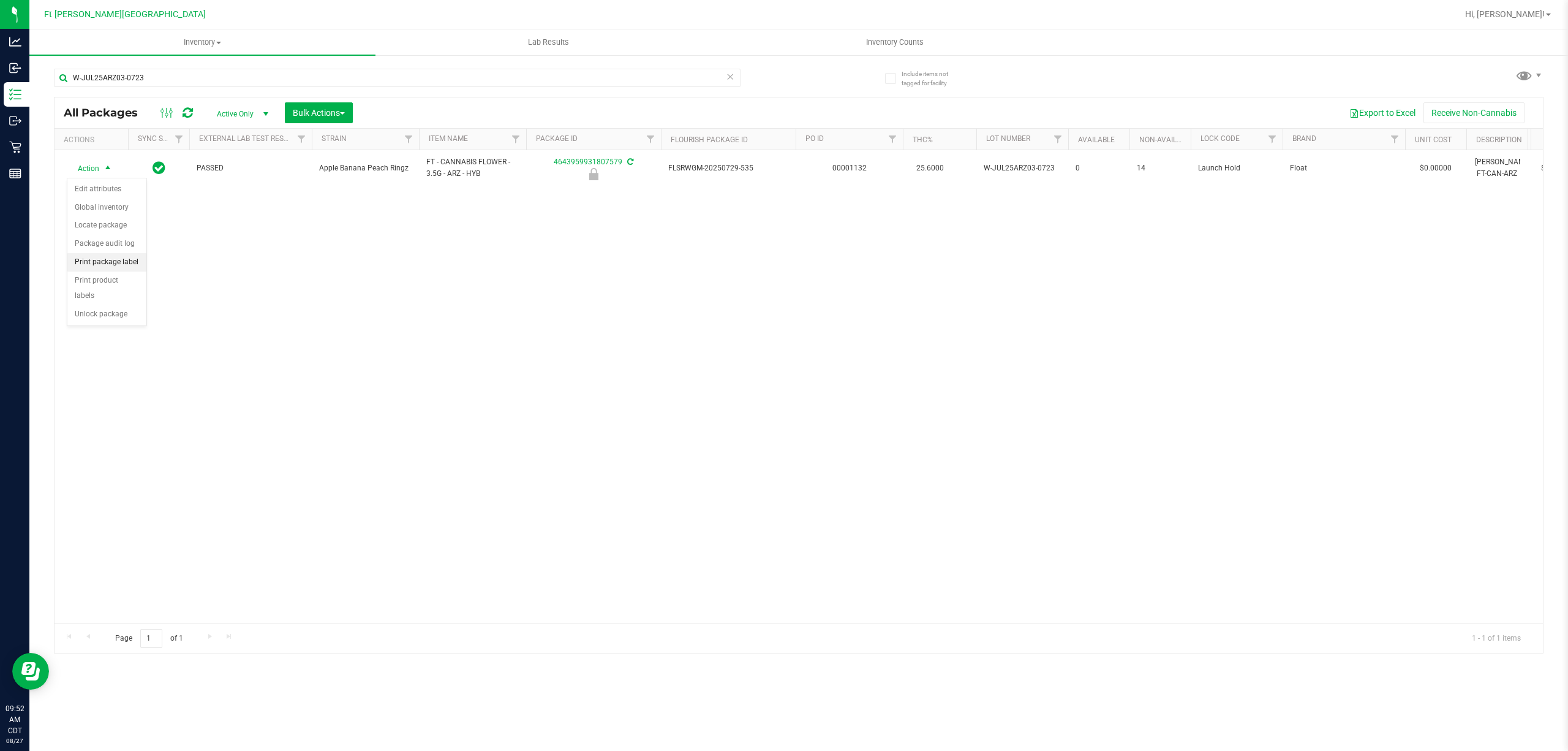
click at [122, 261] on li "Print package label" at bounding box center [107, 263] width 79 height 18
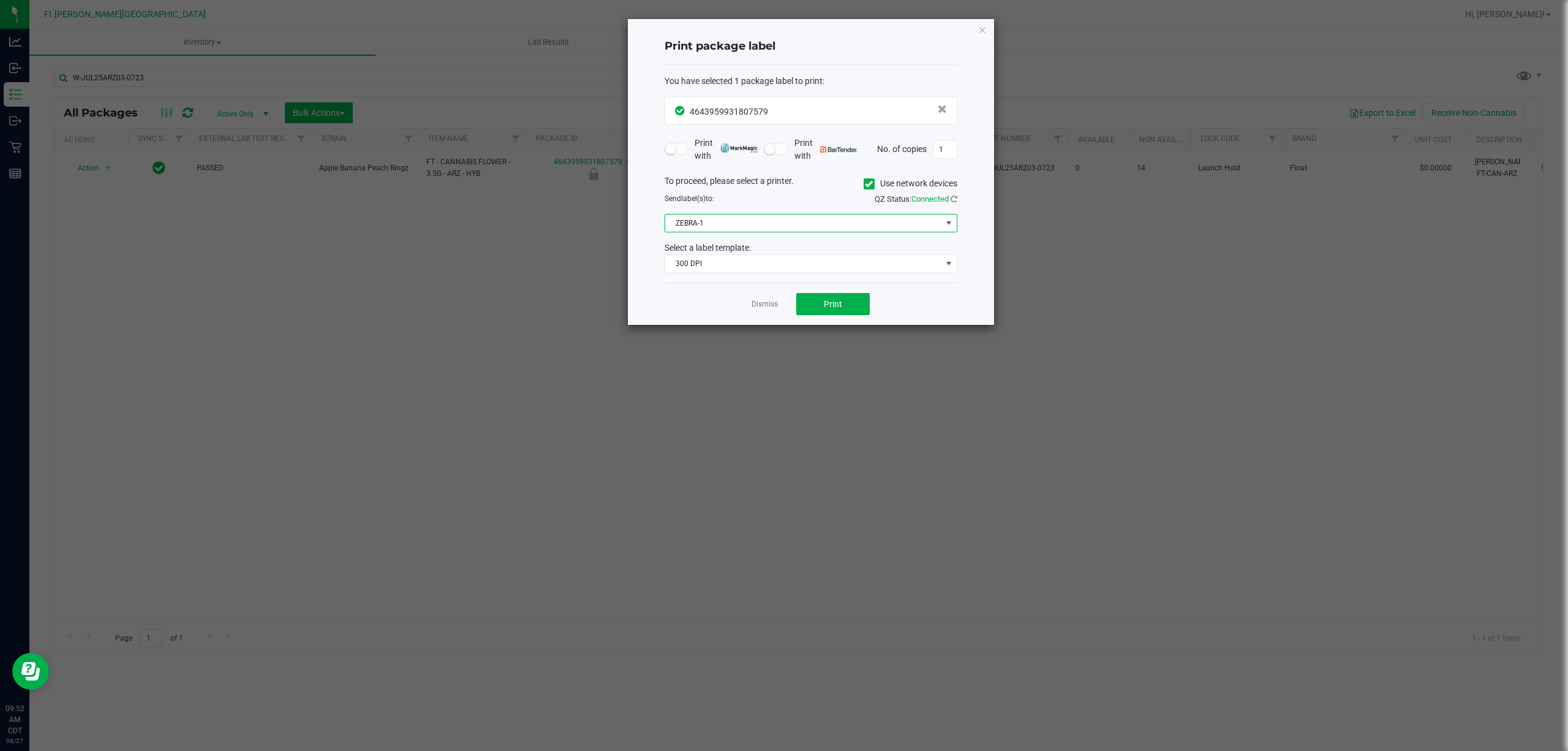
click at [839, 219] on span "ZEBRA-1" at bounding box center [803, 223] width 276 height 17
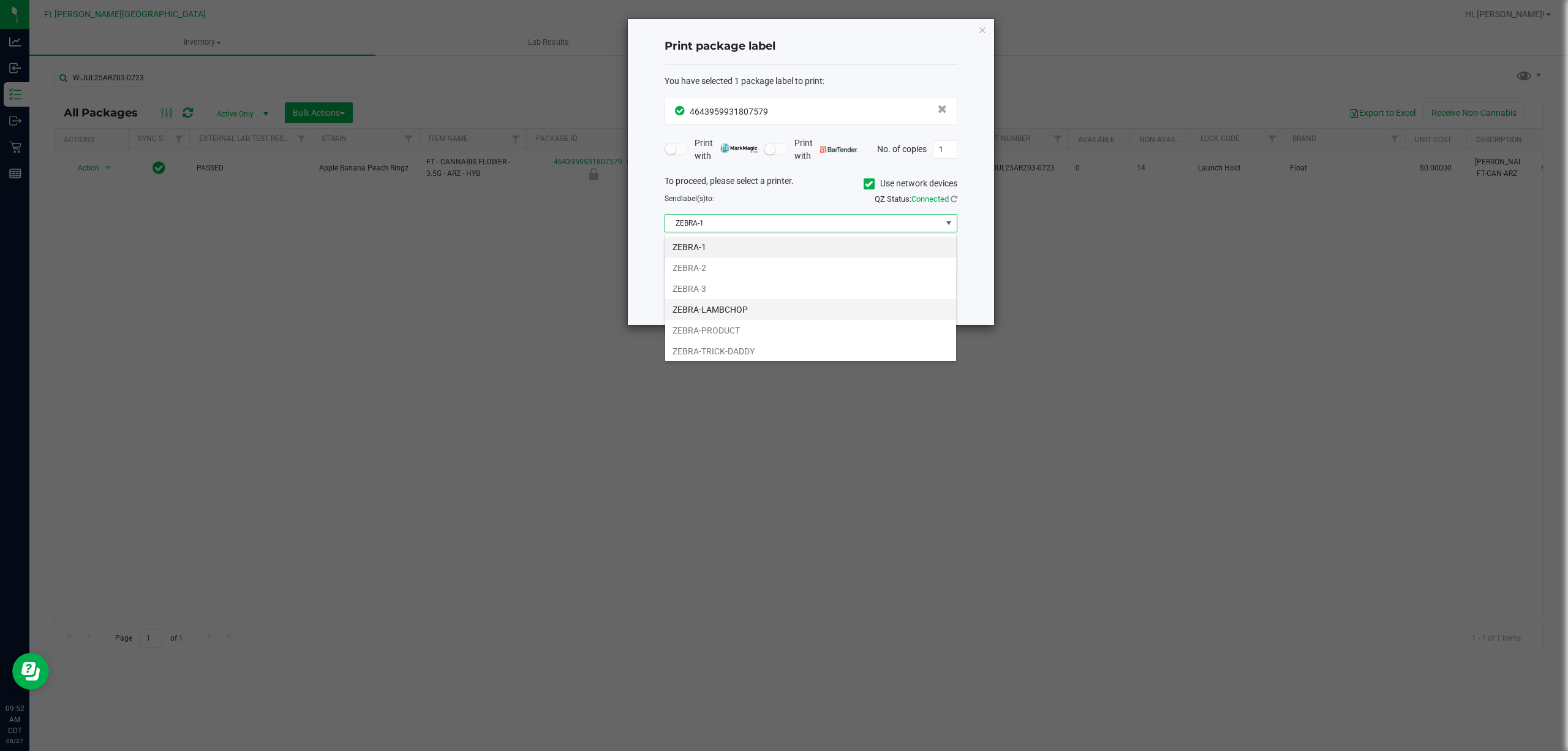
scroll to position [18, 292]
click at [719, 321] on li "ZEBRA-PRODUCT" at bounding box center [810, 330] width 291 height 21
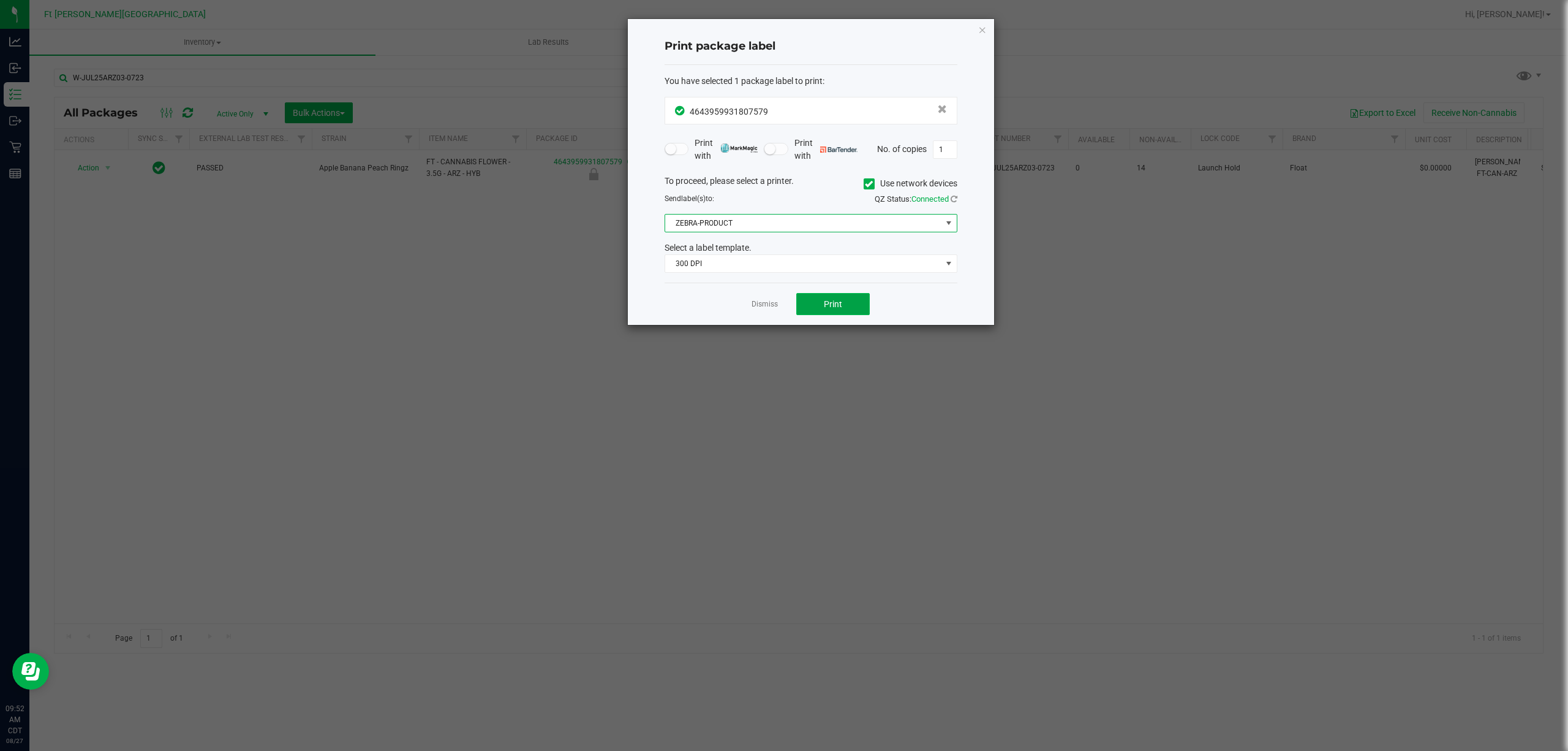
click at [821, 303] on button "Print" at bounding box center [833, 304] width 74 height 22
click at [778, 264] on span "300 DPI" at bounding box center [803, 263] width 276 height 17
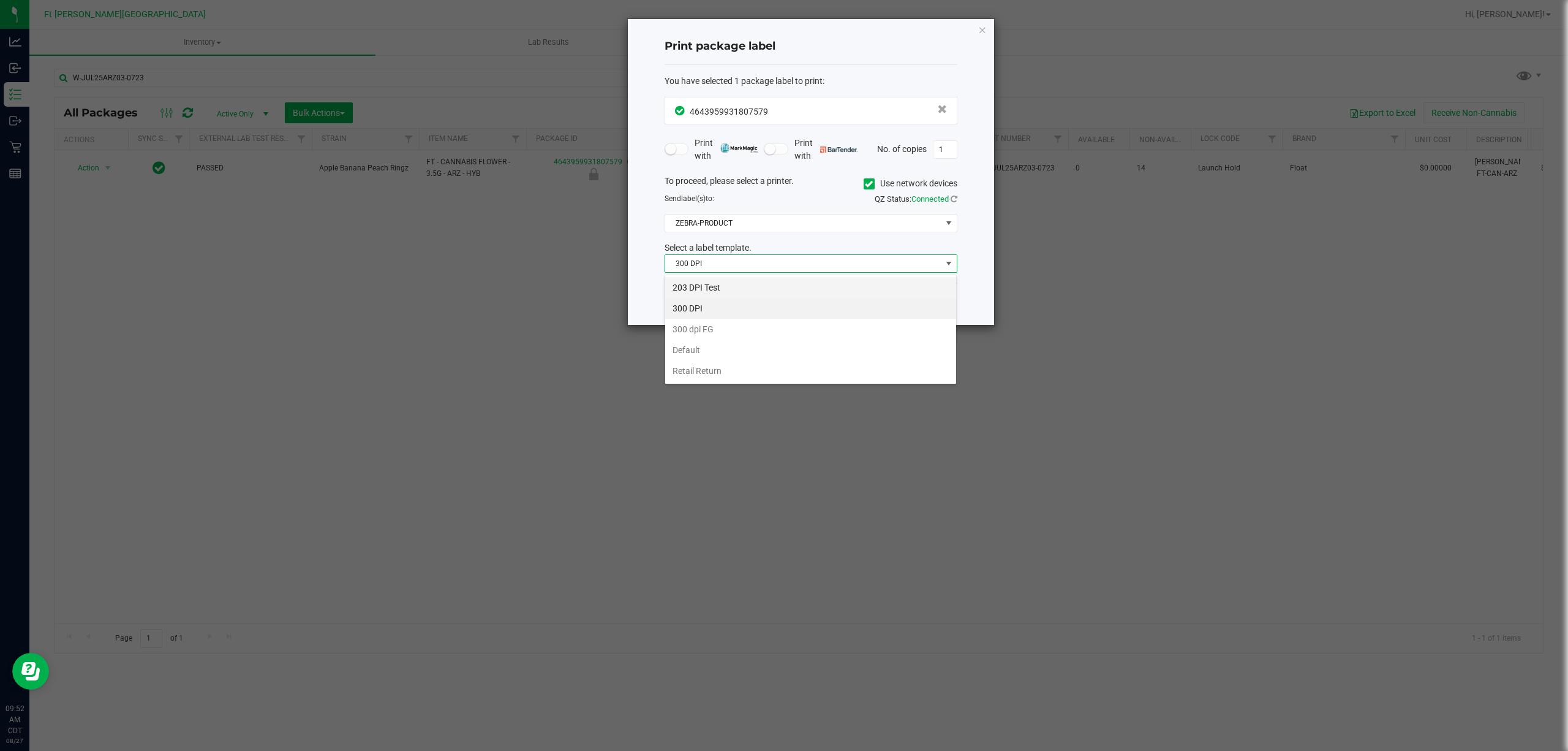
click at [770, 279] on li "203 DPI Test" at bounding box center [810, 287] width 291 height 21
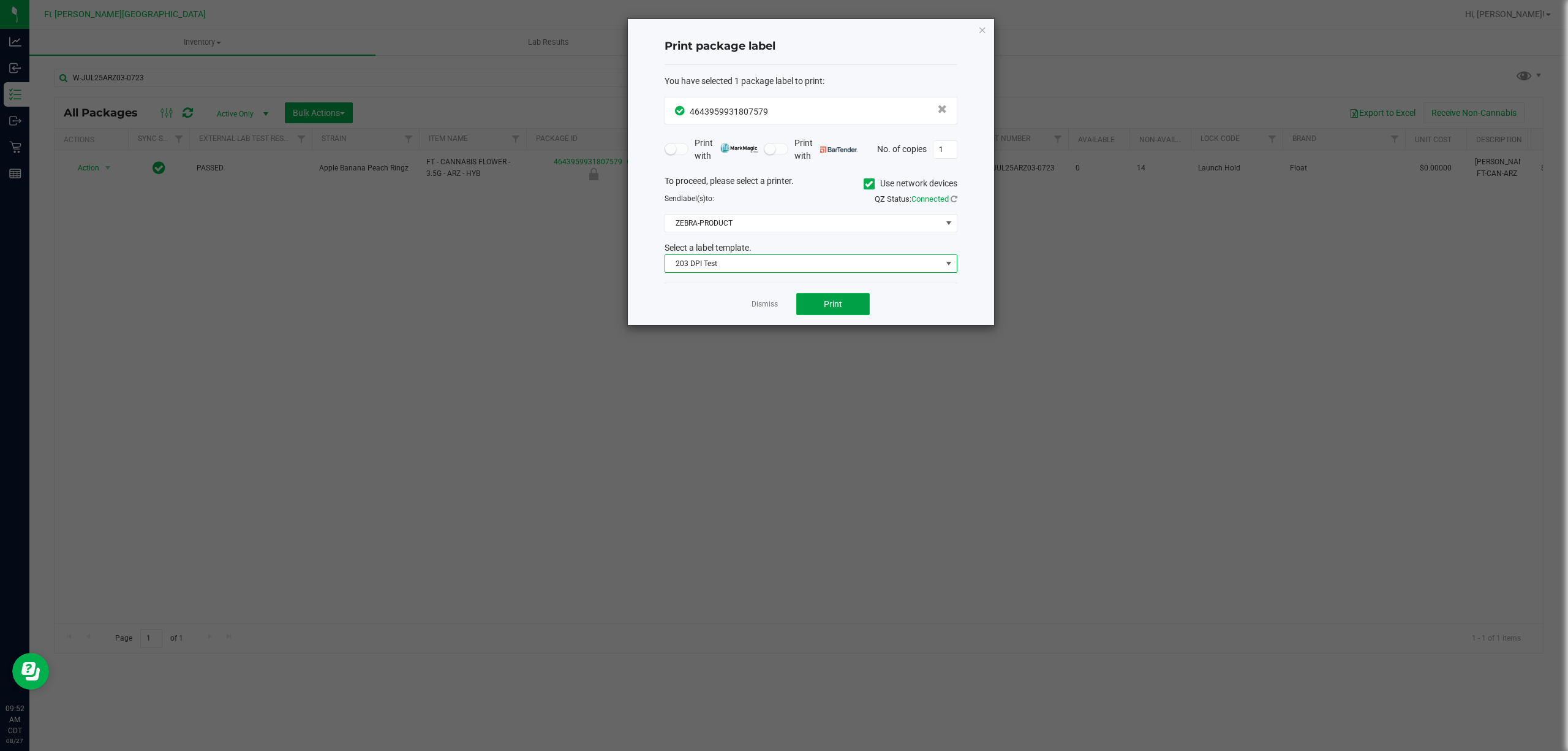
click at [812, 305] on button "Print" at bounding box center [833, 304] width 74 height 22
click at [765, 308] on link "Dismiss" at bounding box center [764, 304] width 26 height 10
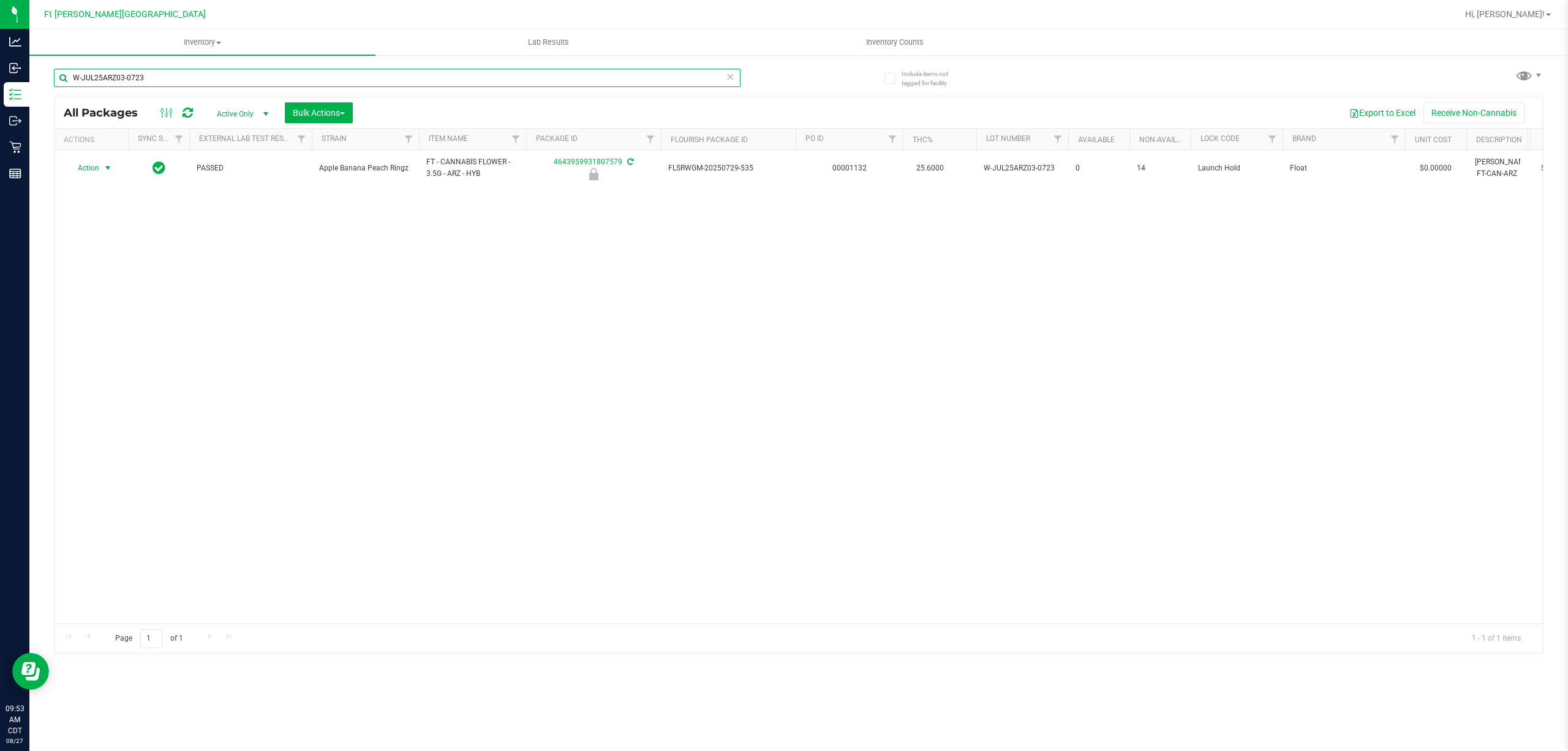
click at [299, 69] on input "W-JUL25ARZ03-0723" at bounding box center [397, 78] width 687 height 18
click at [290, 83] on input "W-JUL25ARZ03-0723" at bounding box center [397, 78] width 687 height 18
click at [296, 72] on input "W-JUL25ARZ03-0723" at bounding box center [397, 78] width 687 height 18
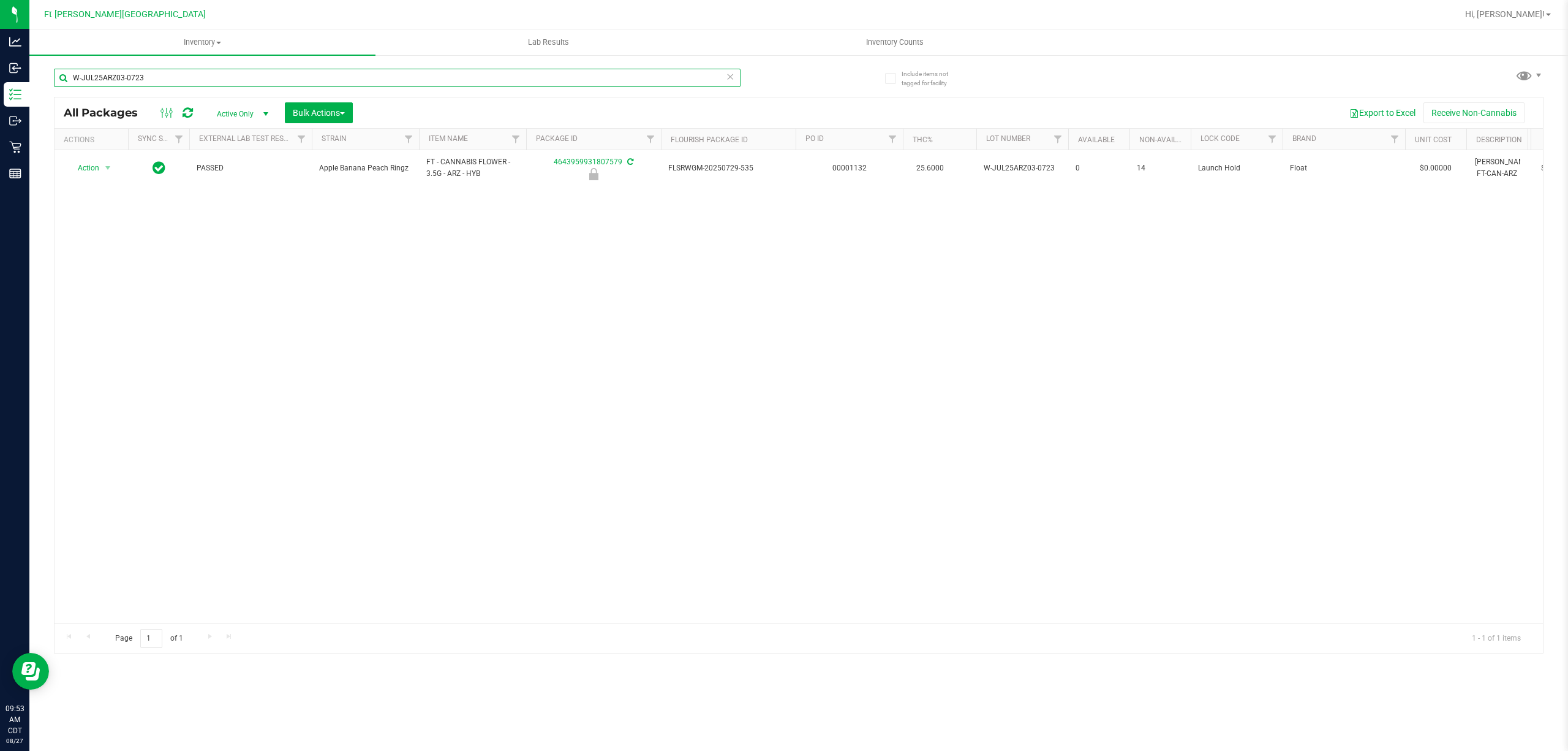
paste input "1-0721"
click at [312, 76] on input "W-JUL25ARZ01-0721" at bounding box center [397, 78] width 687 height 18
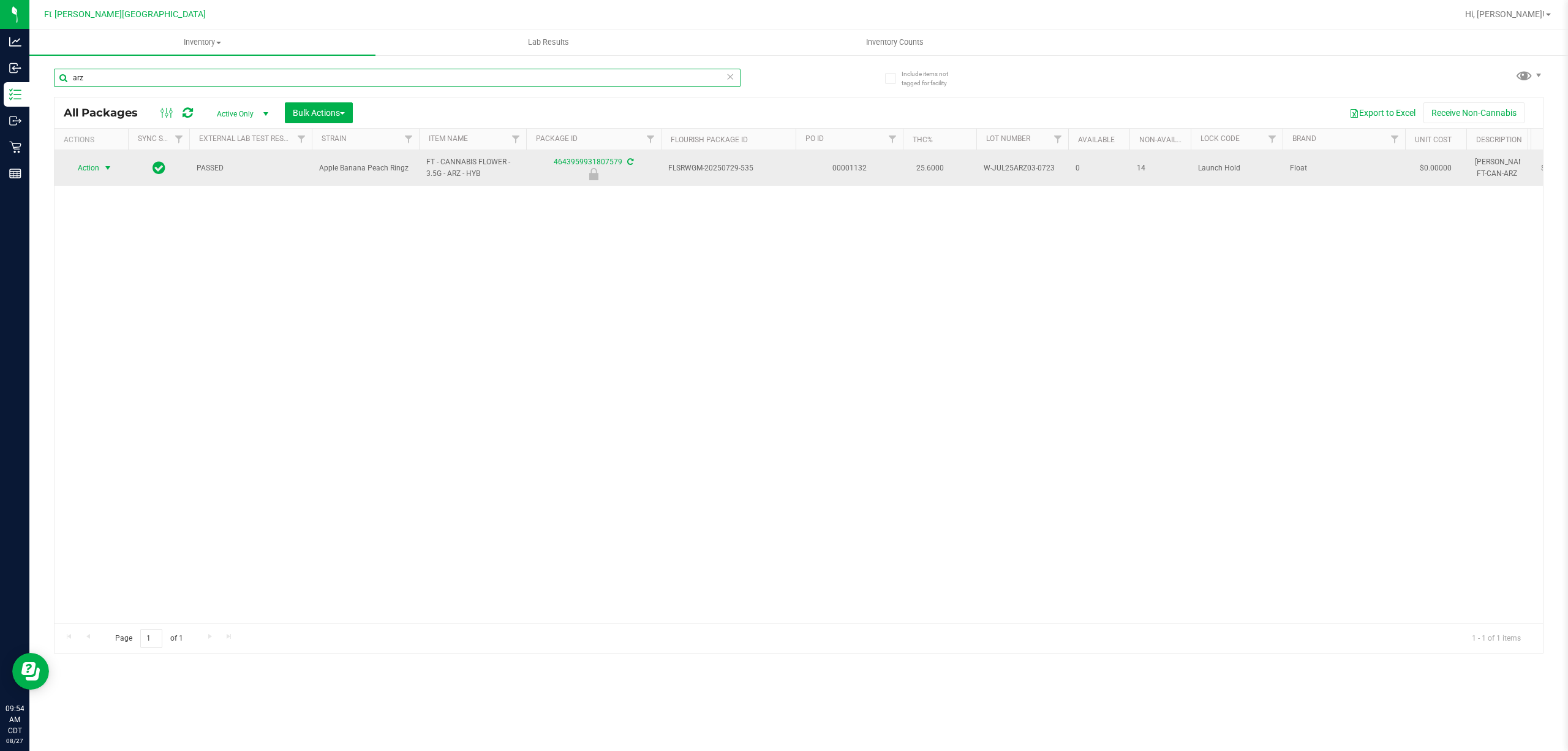
type input "arz"
click at [108, 169] on span "select" at bounding box center [108, 168] width 10 height 10
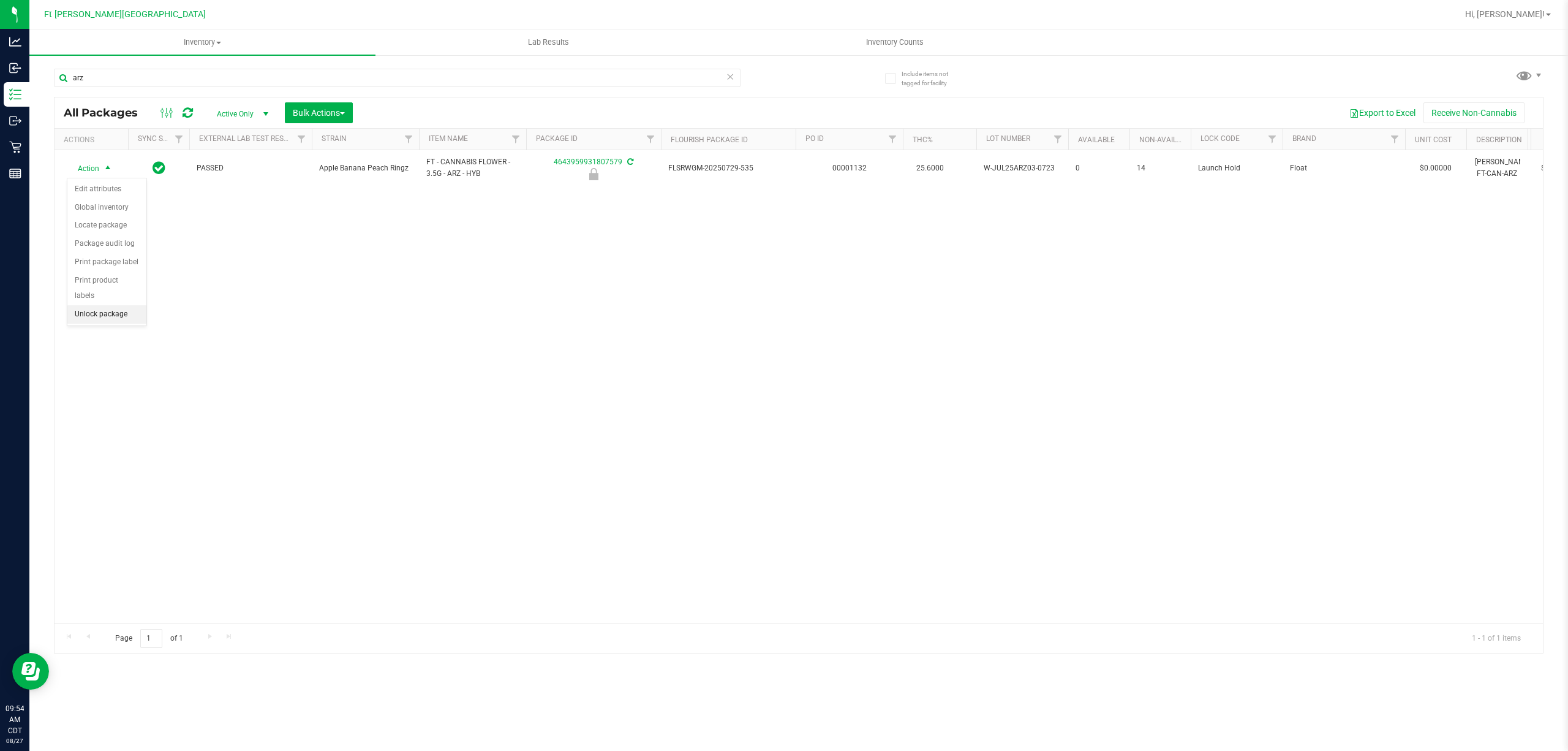
click at [131, 312] on li "Unlock package" at bounding box center [107, 315] width 79 height 18
